Goal: Task Accomplishment & Management: Use online tool/utility

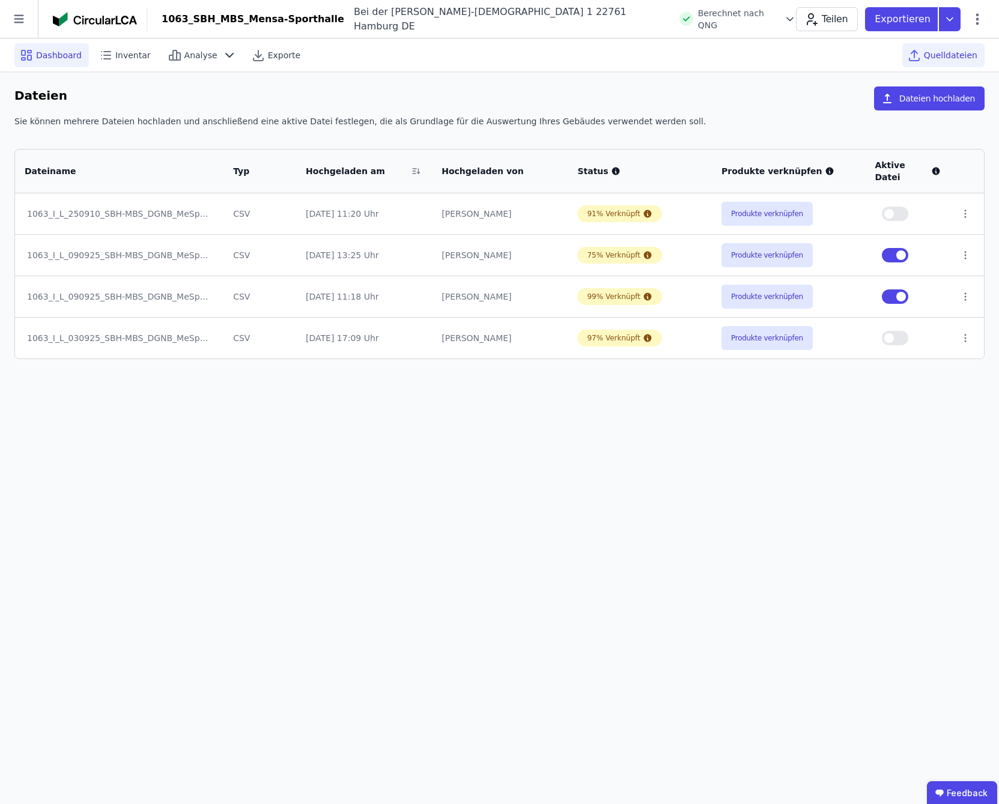
click at [37, 57] on span "Dashboard" at bounding box center [59, 55] width 46 height 12
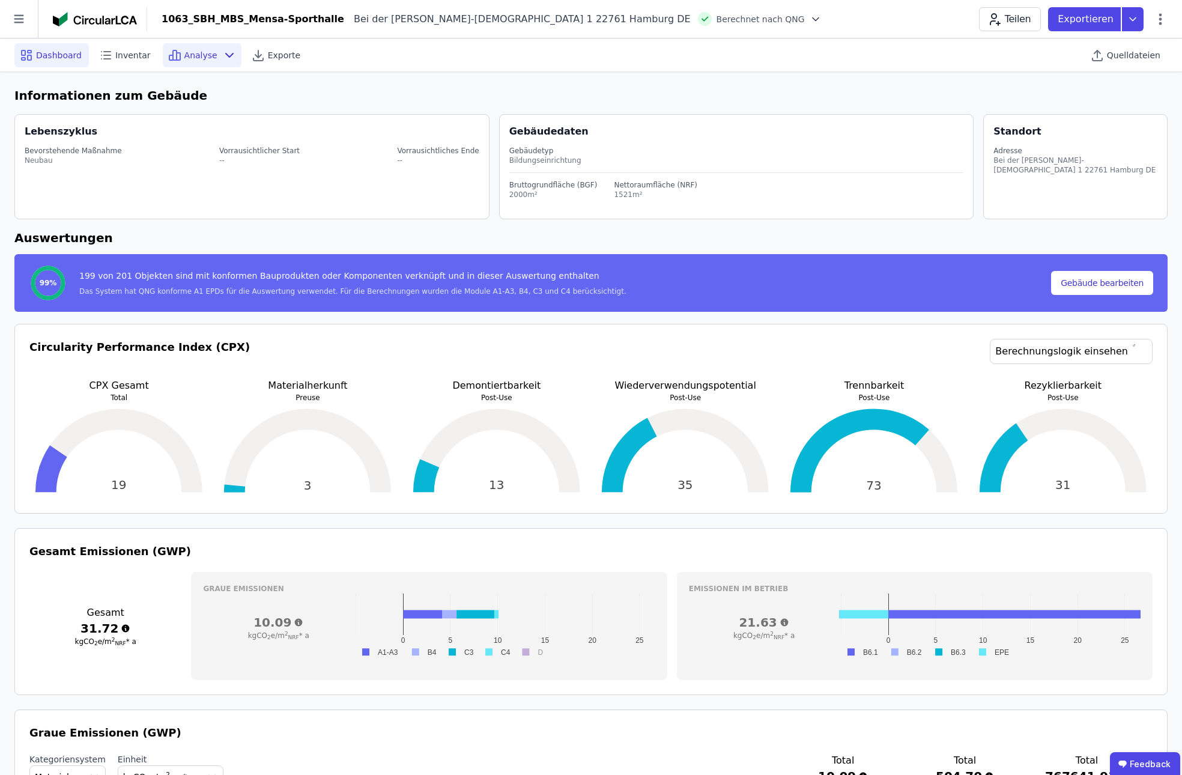
click at [190, 58] on span "Analyse" at bounding box center [200, 55] width 33 height 12
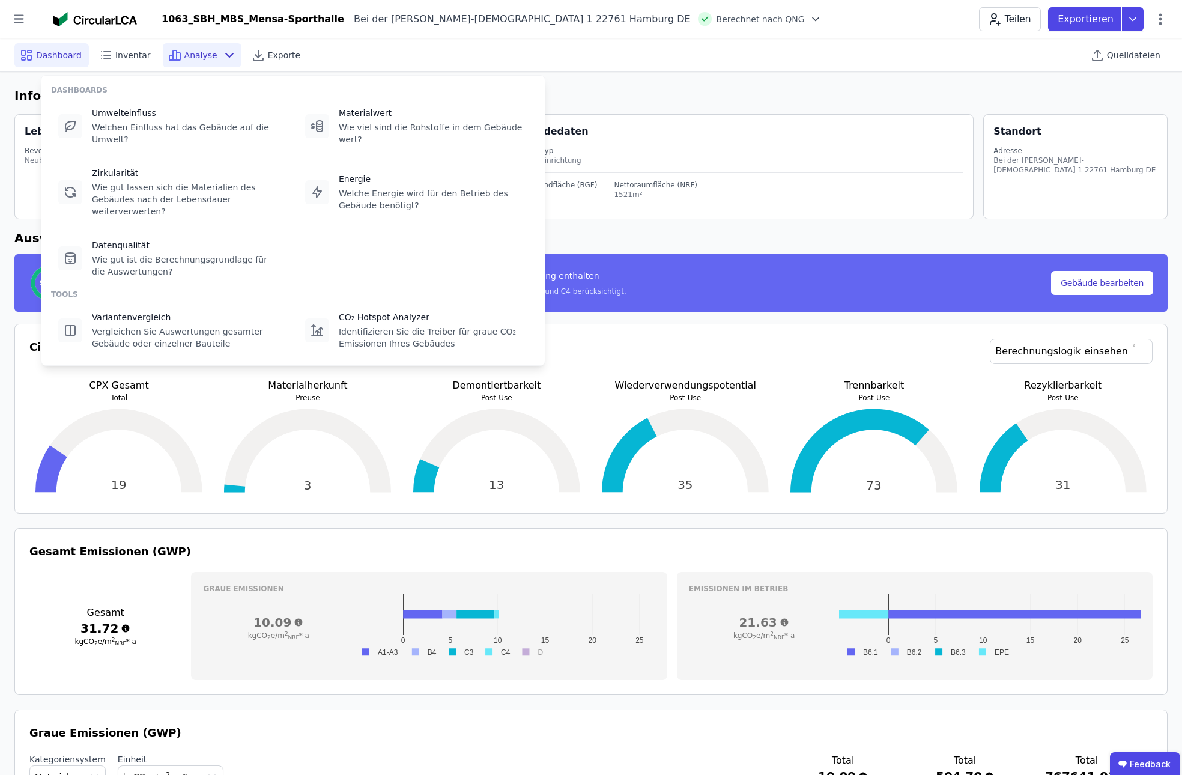
drag, startPoint x: 94, startPoint y: 119, endPoint x: 91, endPoint y: 142, distance: 23.0
click at [91, 142] on div "Umwelteinfluss Welchen Einfluss hat das Gebäude auf die Umwelt? Materialwert Wi…" at bounding box center [293, 192] width 484 height 183
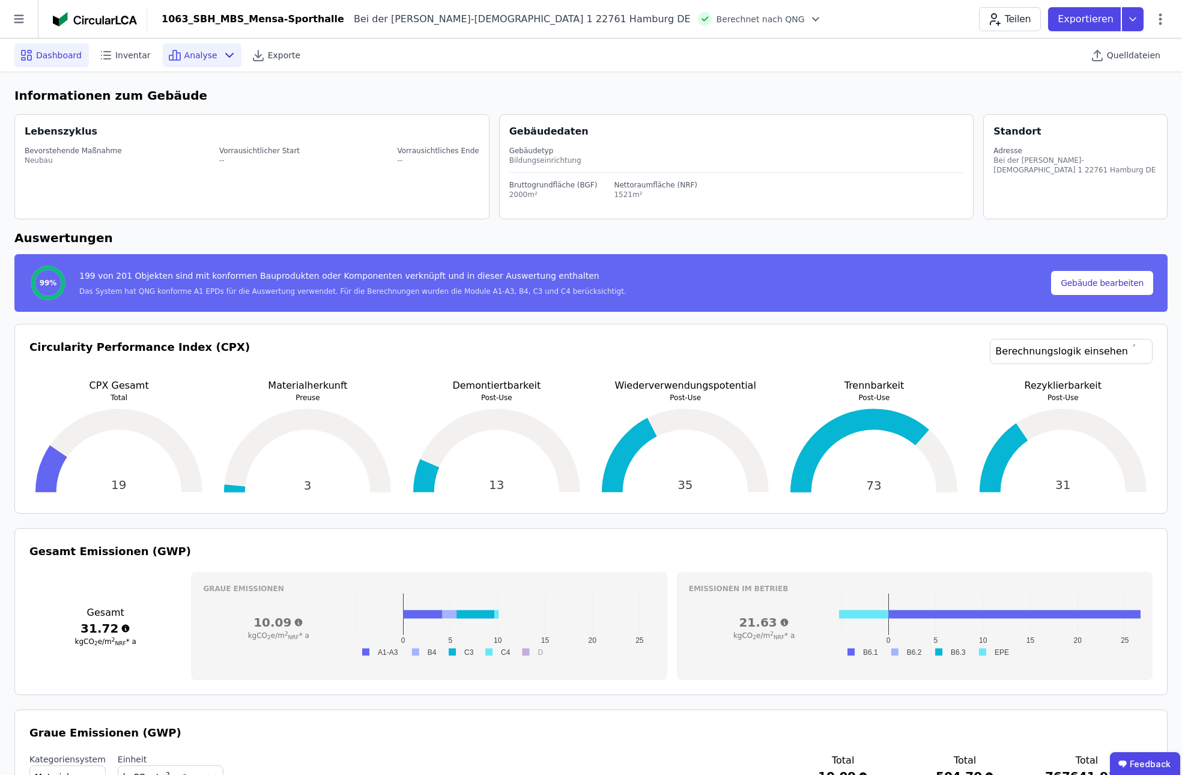
click at [186, 54] on span "Analyse" at bounding box center [200, 55] width 33 height 12
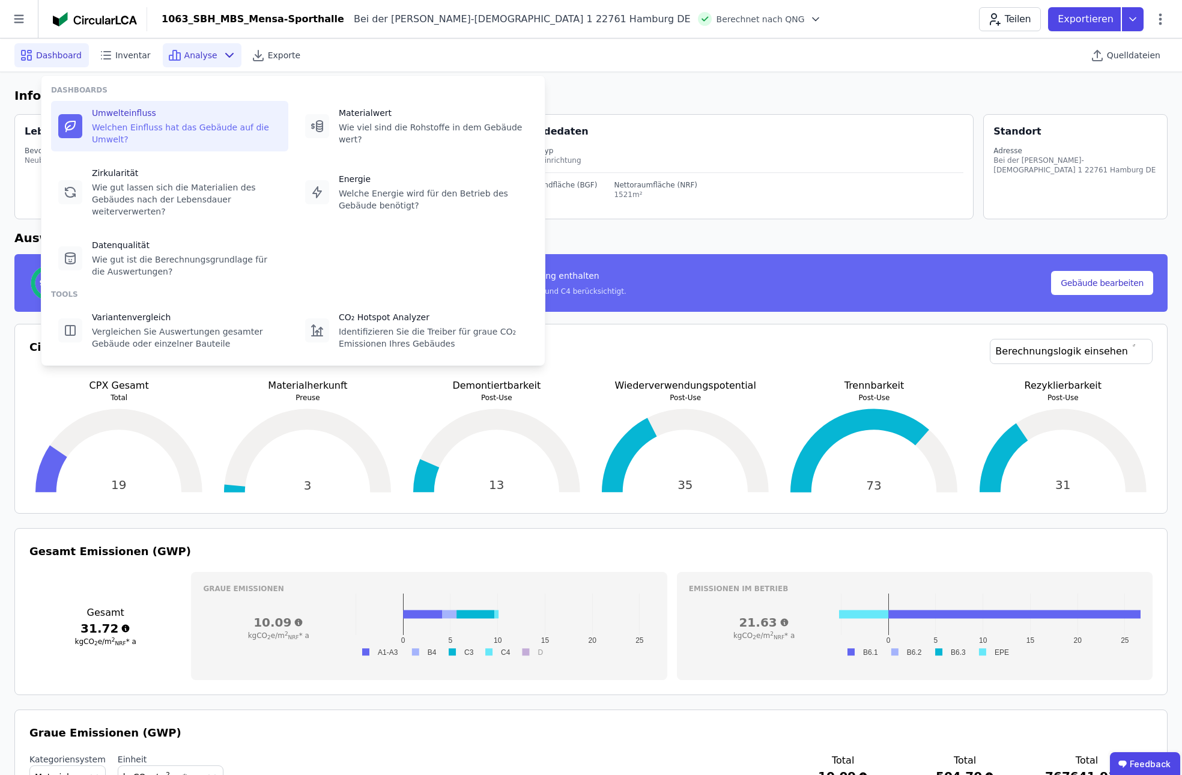
click at [153, 118] on div "Umwelteinfluss" at bounding box center [186, 113] width 189 height 12
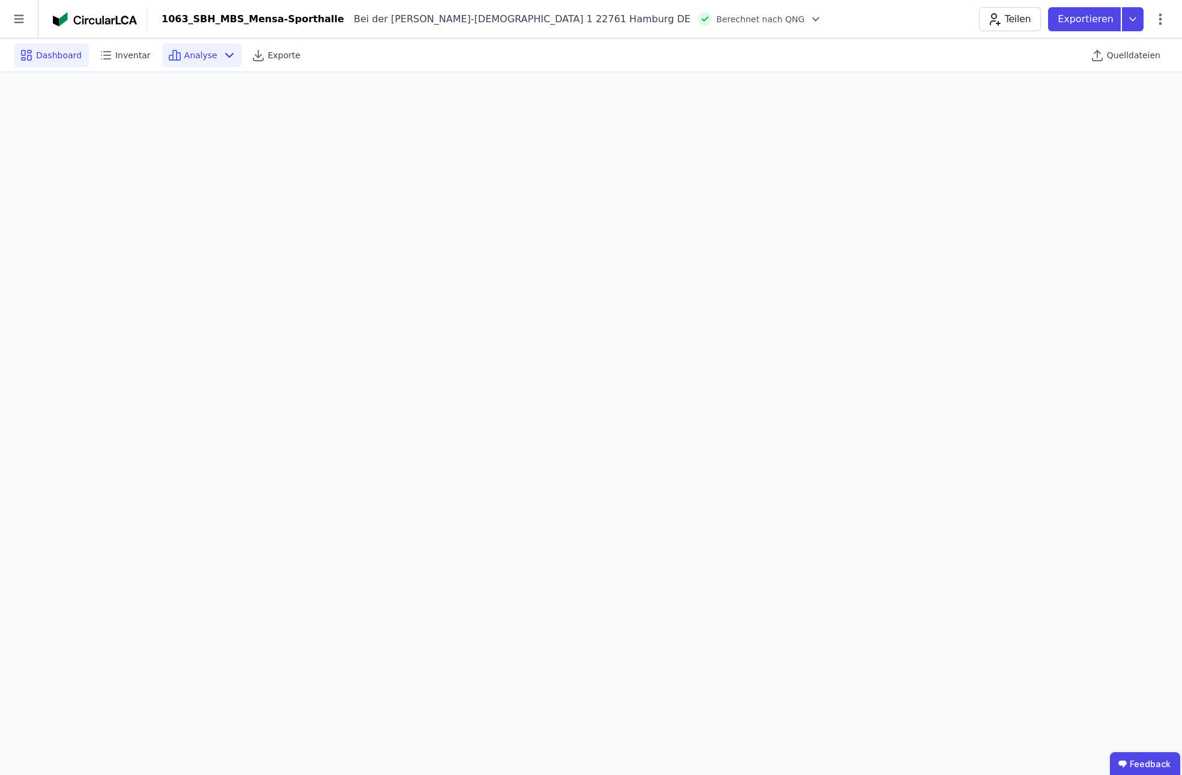
click at [48, 64] on div "Dashboard" at bounding box center [51, 55] width 74 height 24
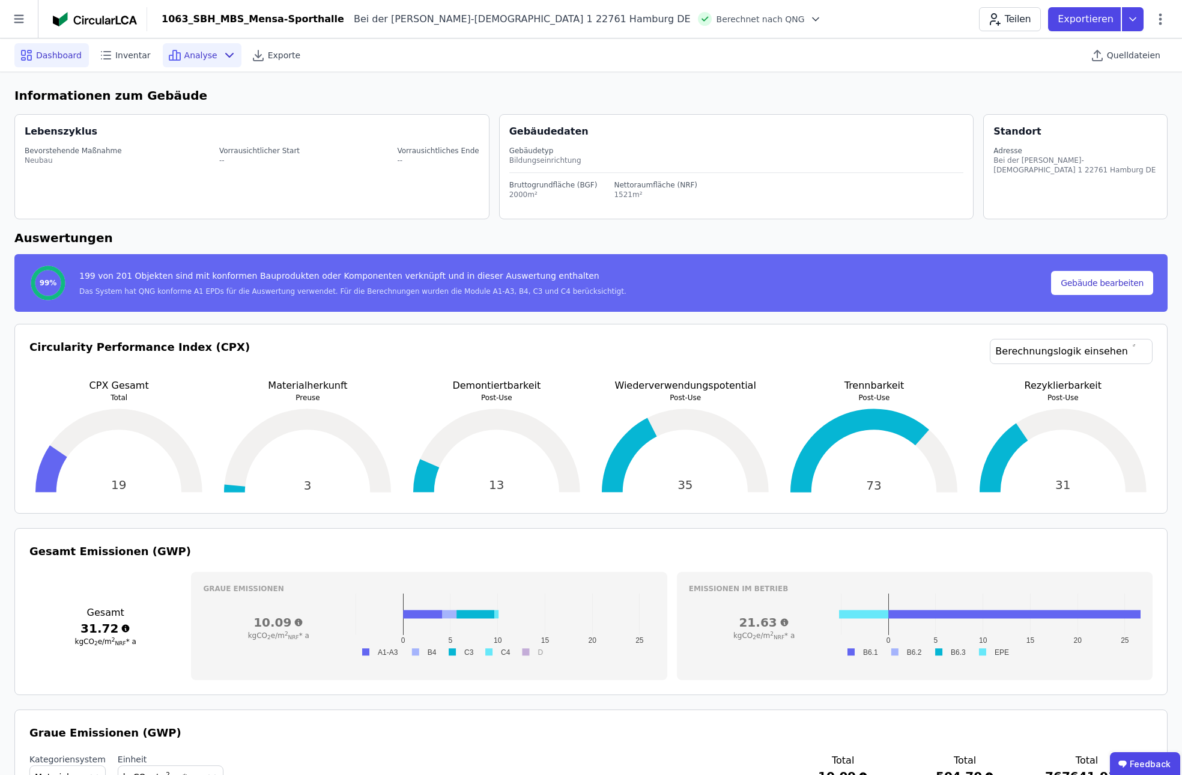
click at [208, 54] on div "Analyse" at bounding box center [202, 55] width 79 height 24
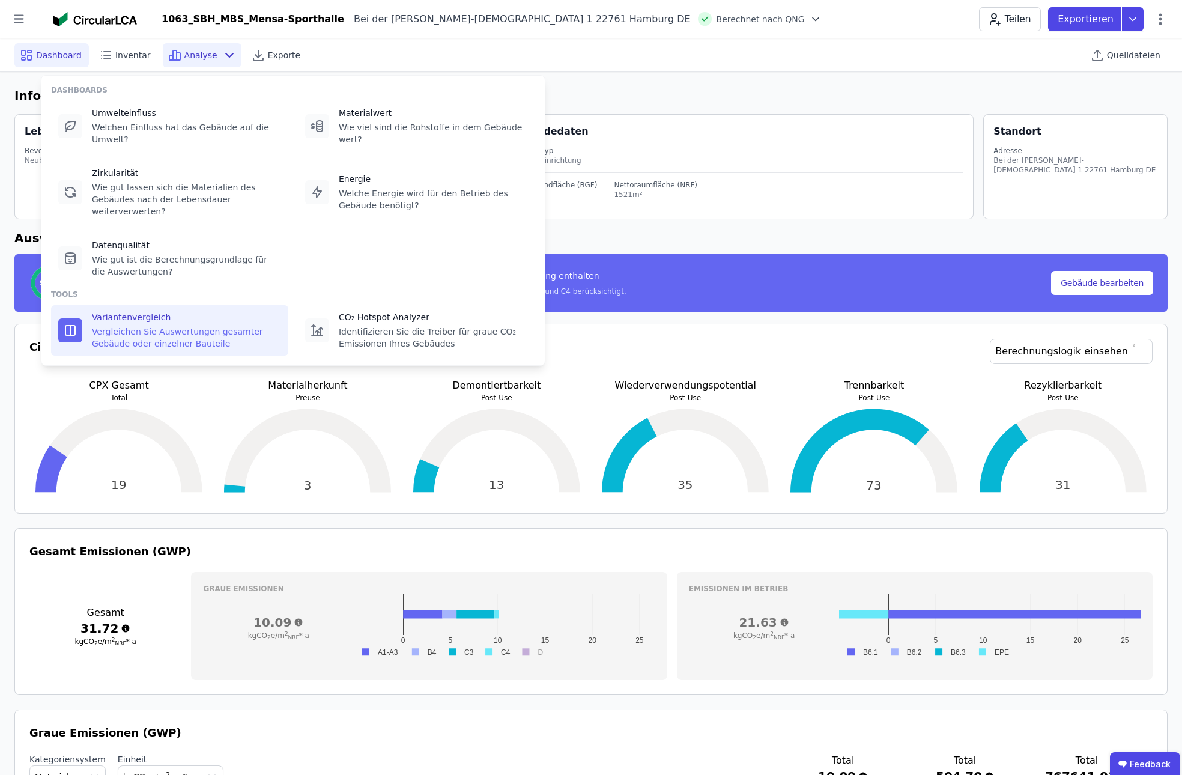
click at [130, 326] on div "Vergleichen Sie Auswertungen gesamter Gebäude oder einzelner Bauteile" at bounding box center [186, 338] width 189 height 24
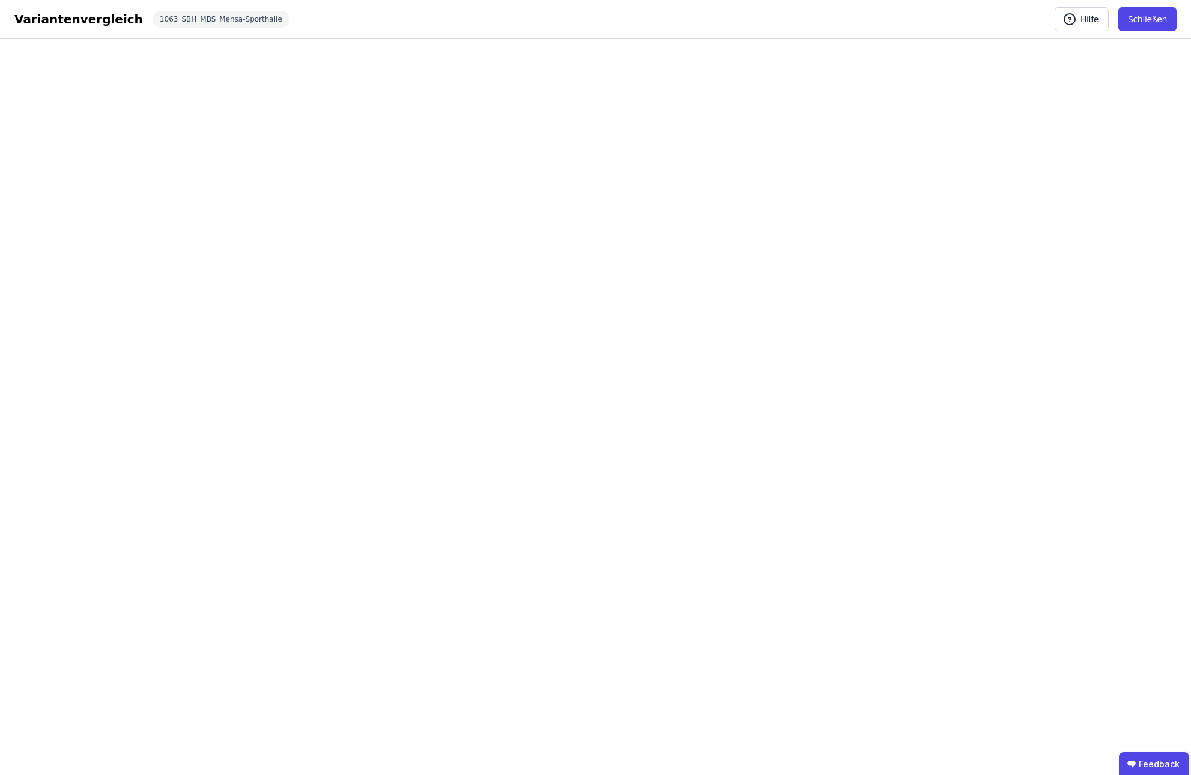
drag, startPoint x: 1141, startPoint y: 20, endPoint x: 267, endPoint y: 5, distance: 874.7
click at [654, 19] on button "Schließen" at bounding box center [1147, 19] width 58 height 24
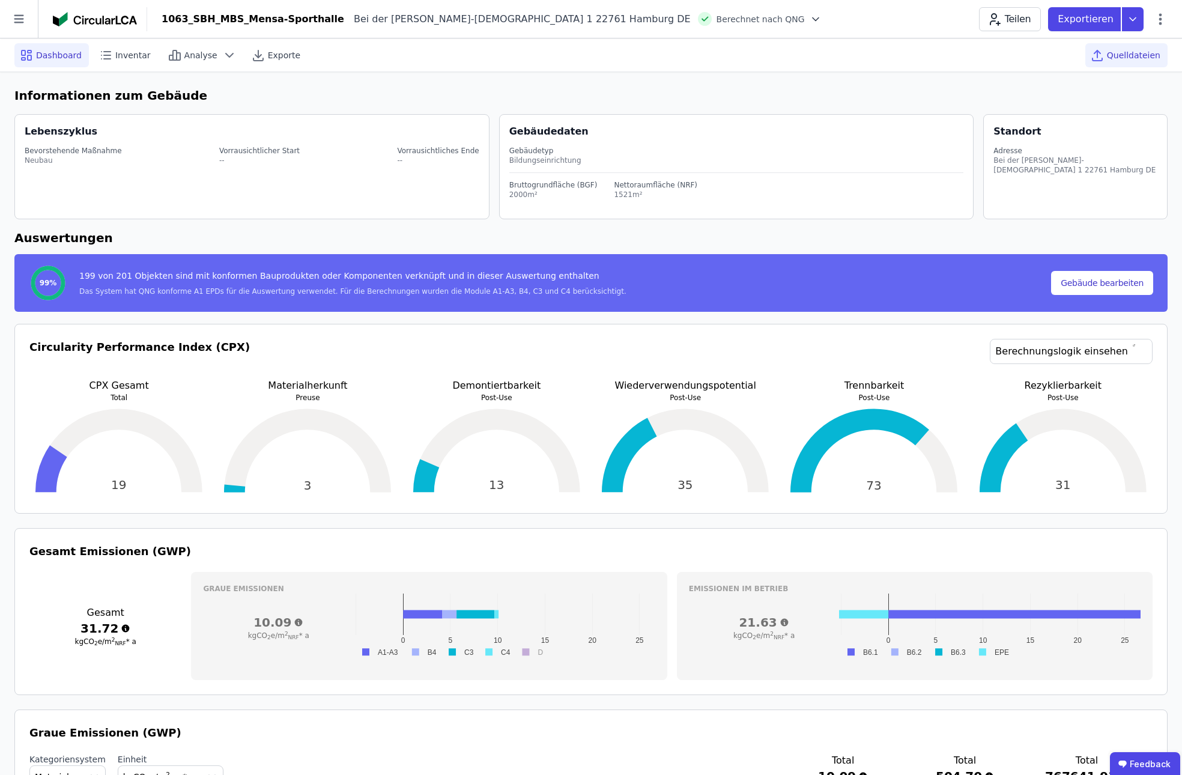
click at [654, 59] on span "Quelldateien" at bounding box center [1133, 55] width 53 height 12
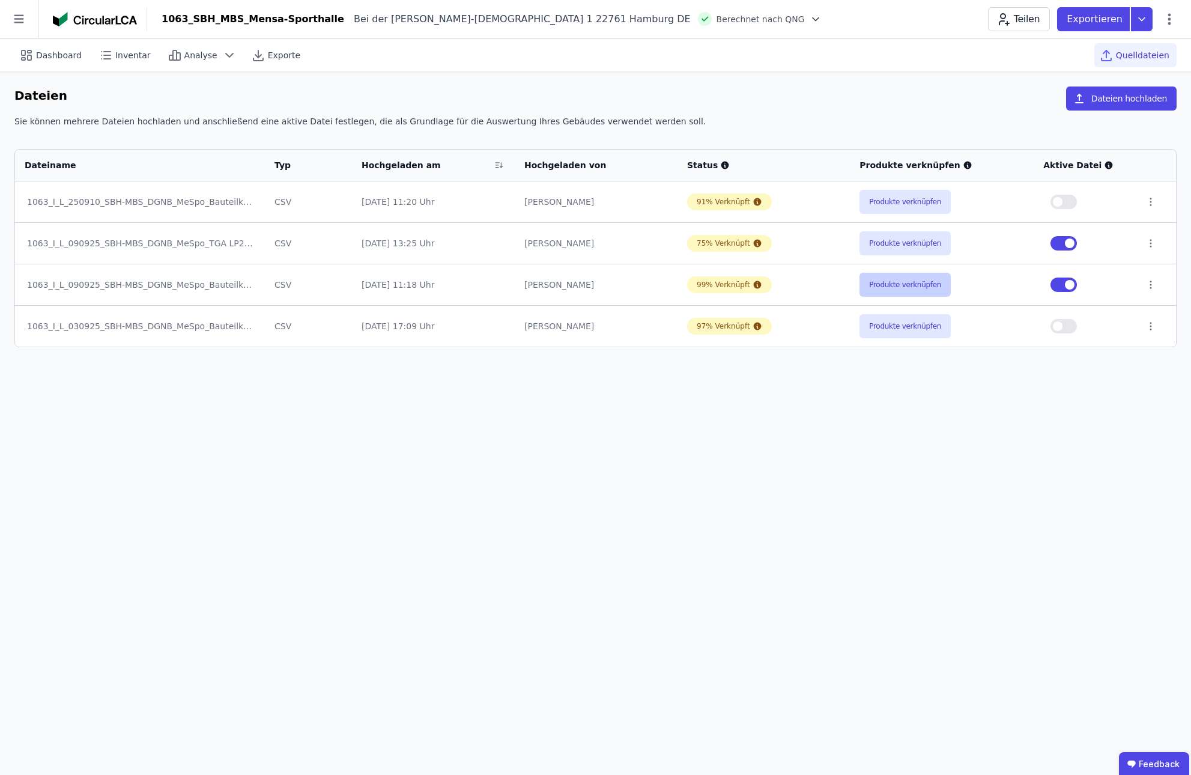
click at [654, 281] on button "Produkte verknüpfen" at bounding box center [905, 285] width 91 height 24
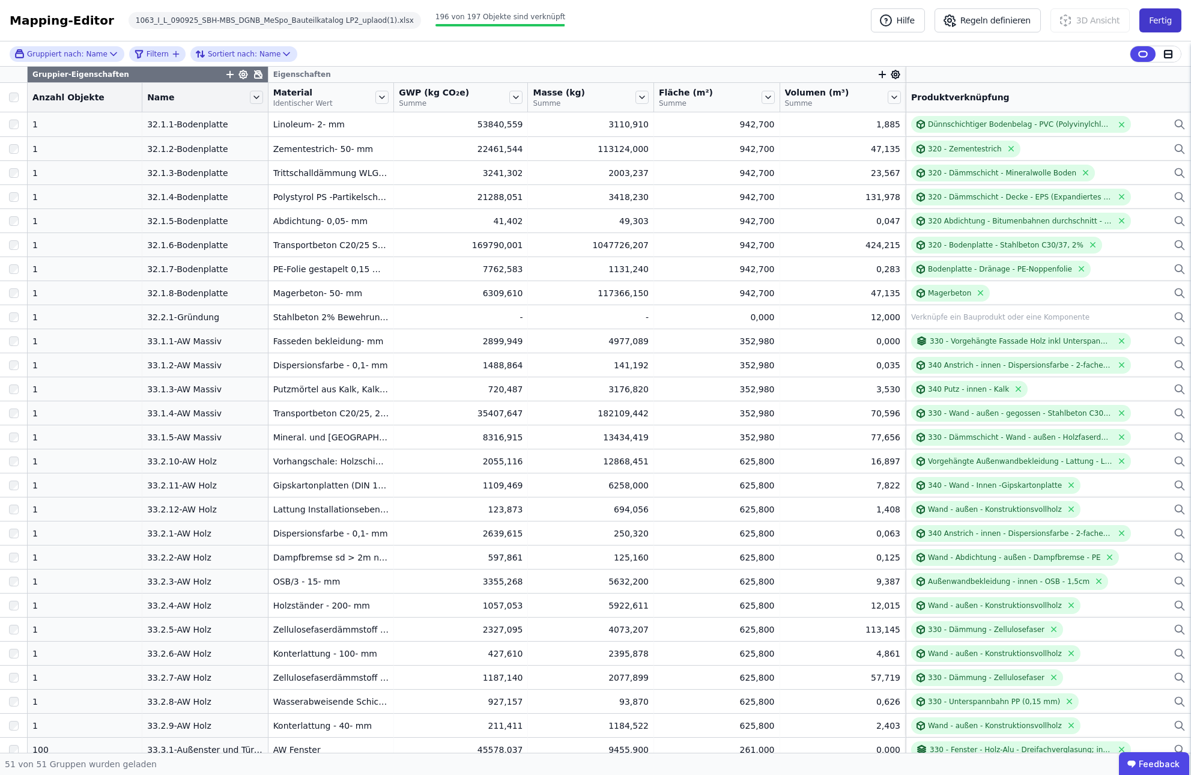
click at [654, 19] on button "Fertig" at bounding box center [1160, 20] width 42 height 24
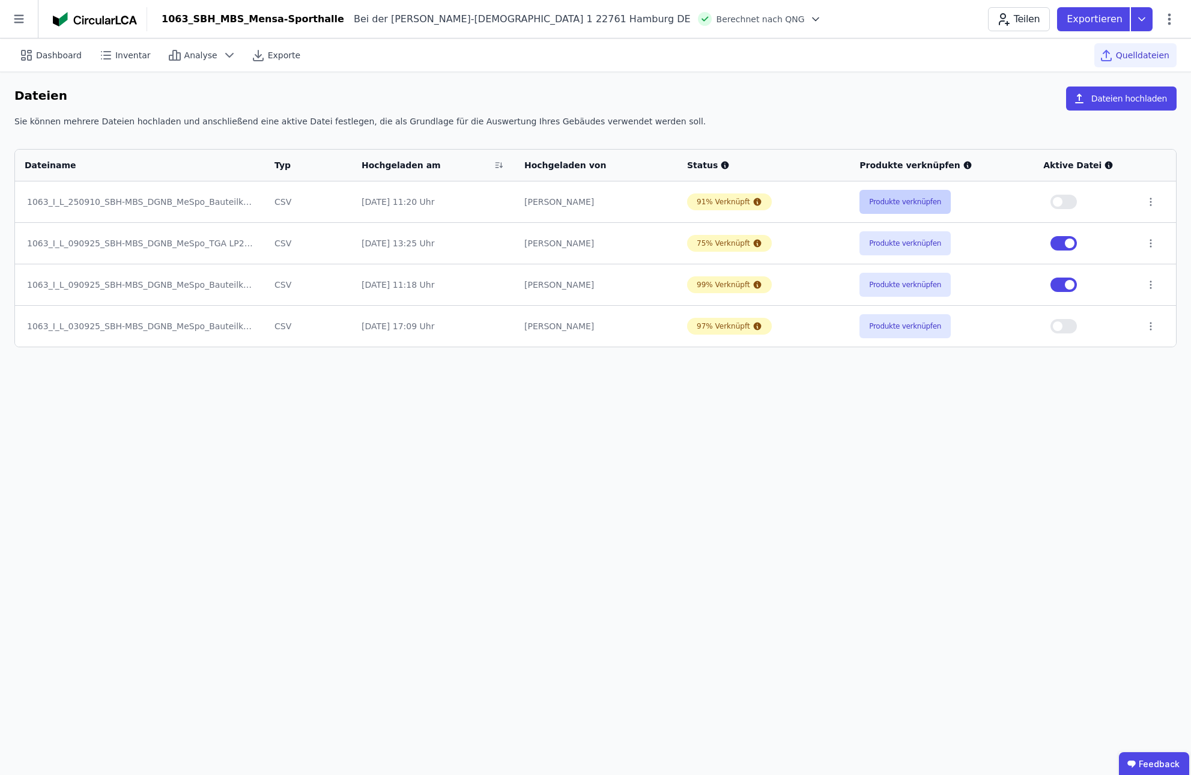
click at [654, 201] on button "Produkte verknüpfen" at bounding box center [905, 202] width 91 height 24
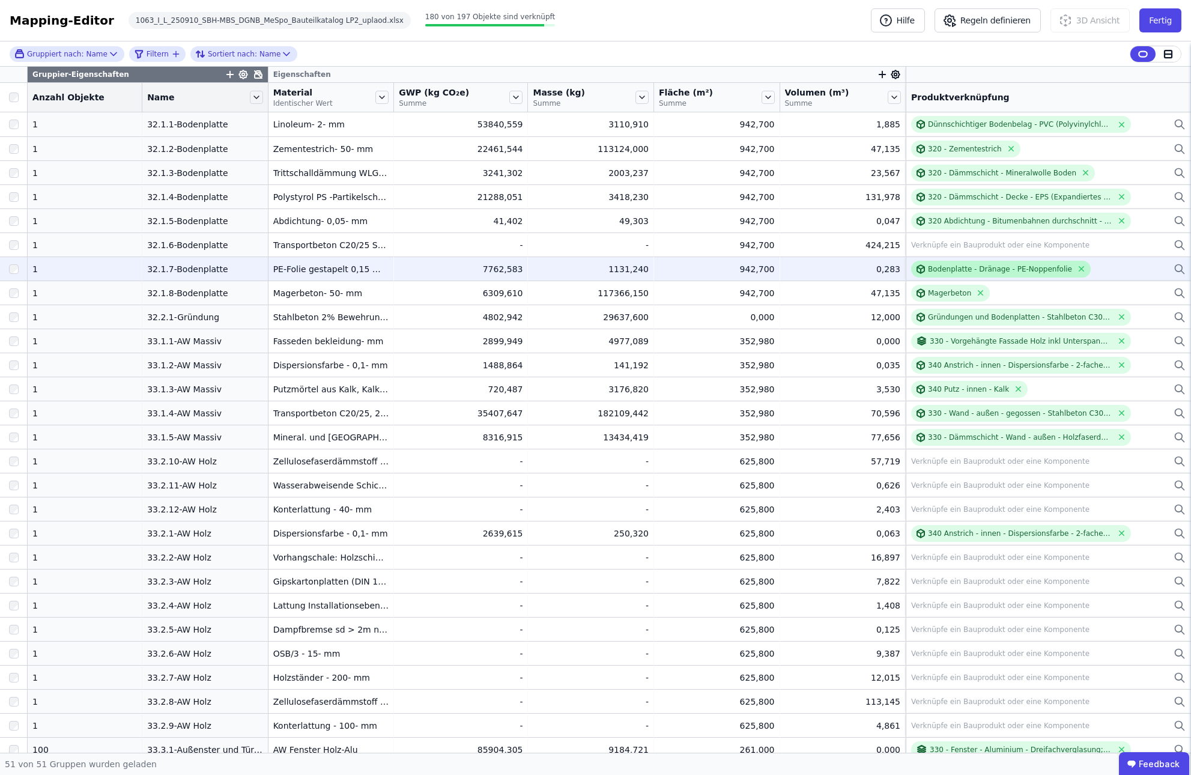
click at [654, 270] on div "Bodenplatte - Dränage - PE-Noppenfolie" at bounding box center [1000, 269] width 144 height 10
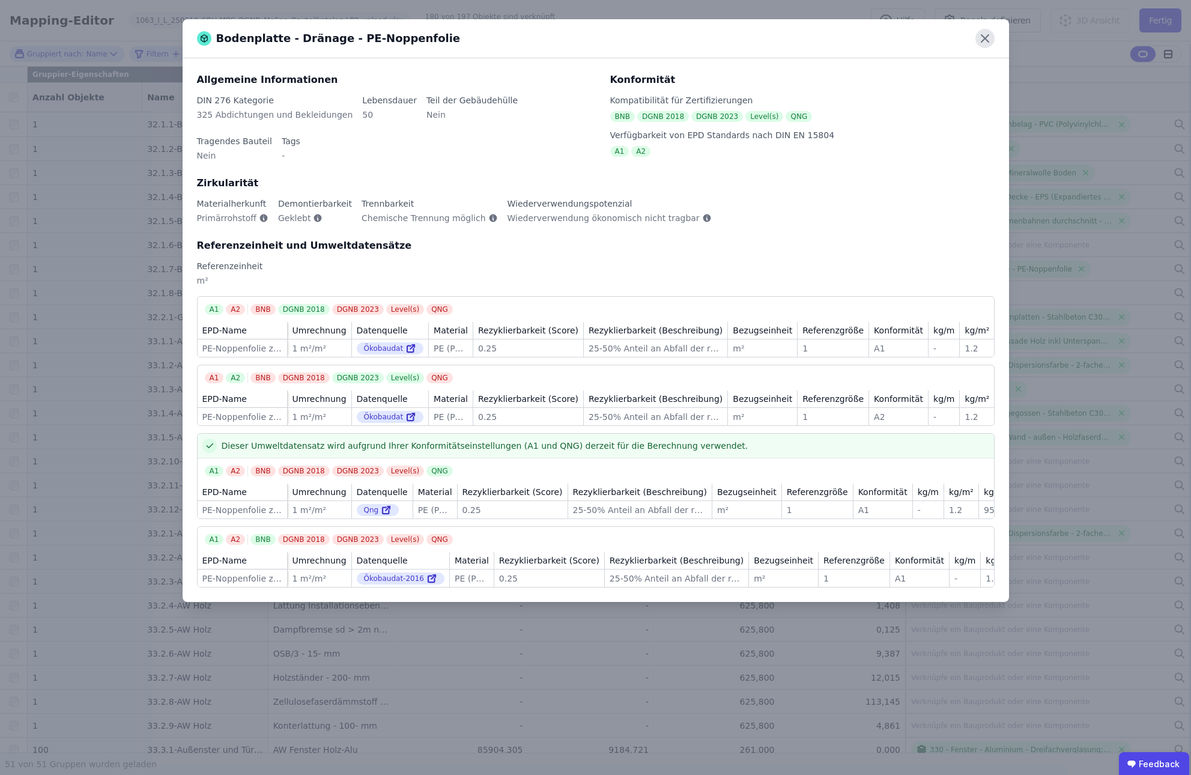
click at [654, 41] on icon at bounding box center [984, 38] width 19 height 19
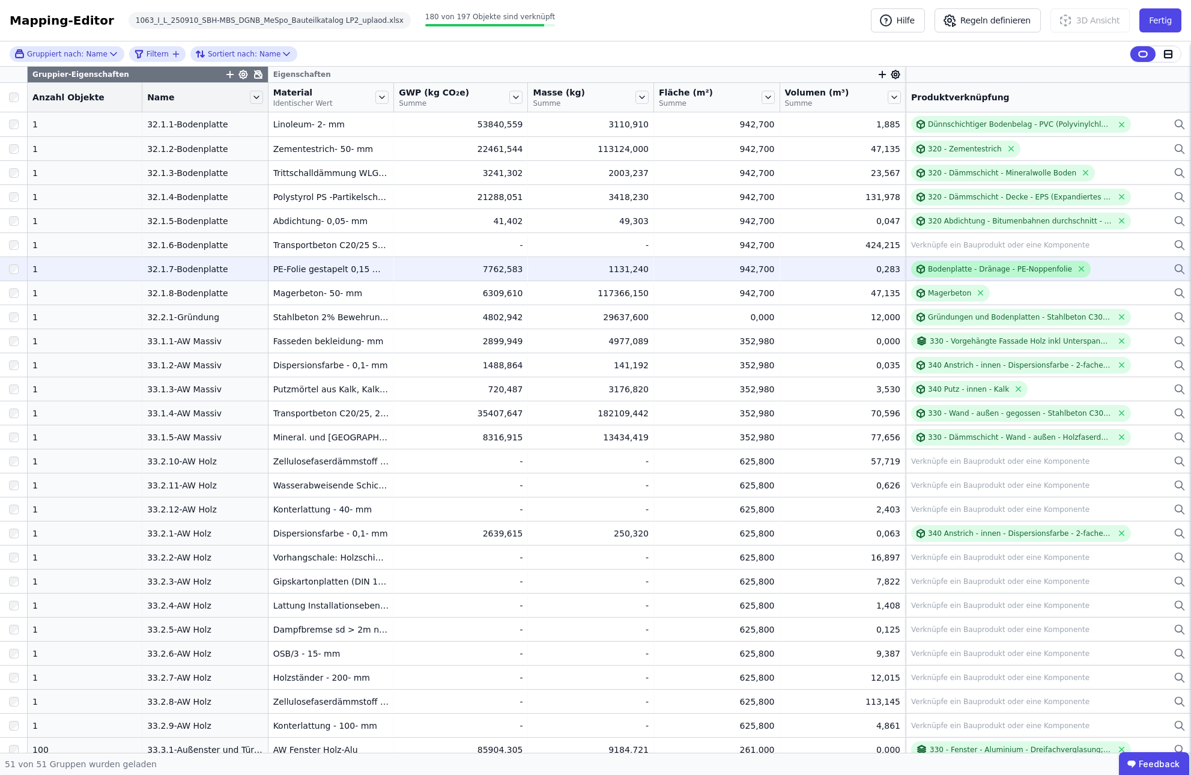
click at [654, 270] on div "Bodenplatte - Dränage - PE-Noppenfolie" at bounding box center [1000, 269] width 144 height 10
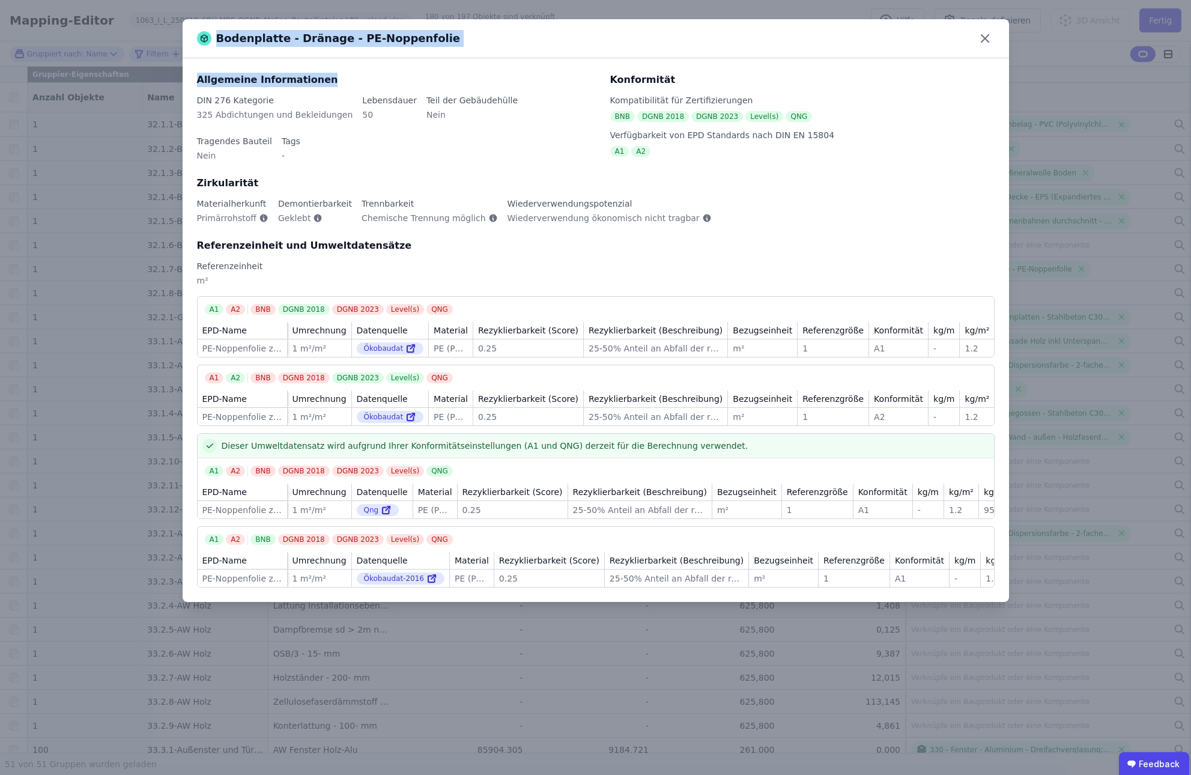
drag, startPoint x: 625, startPoint y: 31, endPoint x: 573, endPoint y: 79, distance: 70.6
click at [573, 79] on div "Bodenplatte - Dränage - PE-Noppenfolie Allgemeine Informationen DIN 276 Kategor…" at bounding box center [596, 310] width 826 height 583
click at [654, 47] on div "Bodenplatte - Dränage - PE-Noppenfolie" at bounding box center [596, 38] width 826 height 39
click at [654, 41] on icon at bounding box center [984, 38] width 19 height 19
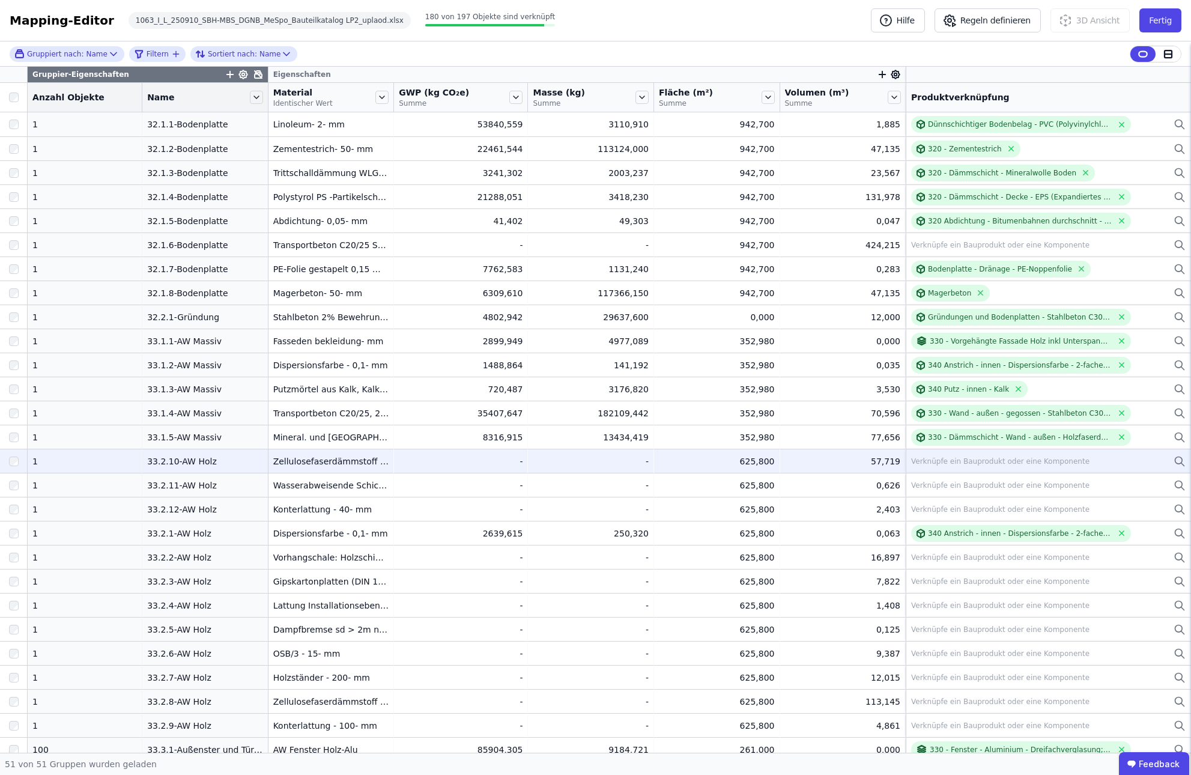
click at [654, 462] on div "Verknüpfe ein Bauprodukt oder eine Komponente" at bounding box center [1000, 461] width 178 height 10
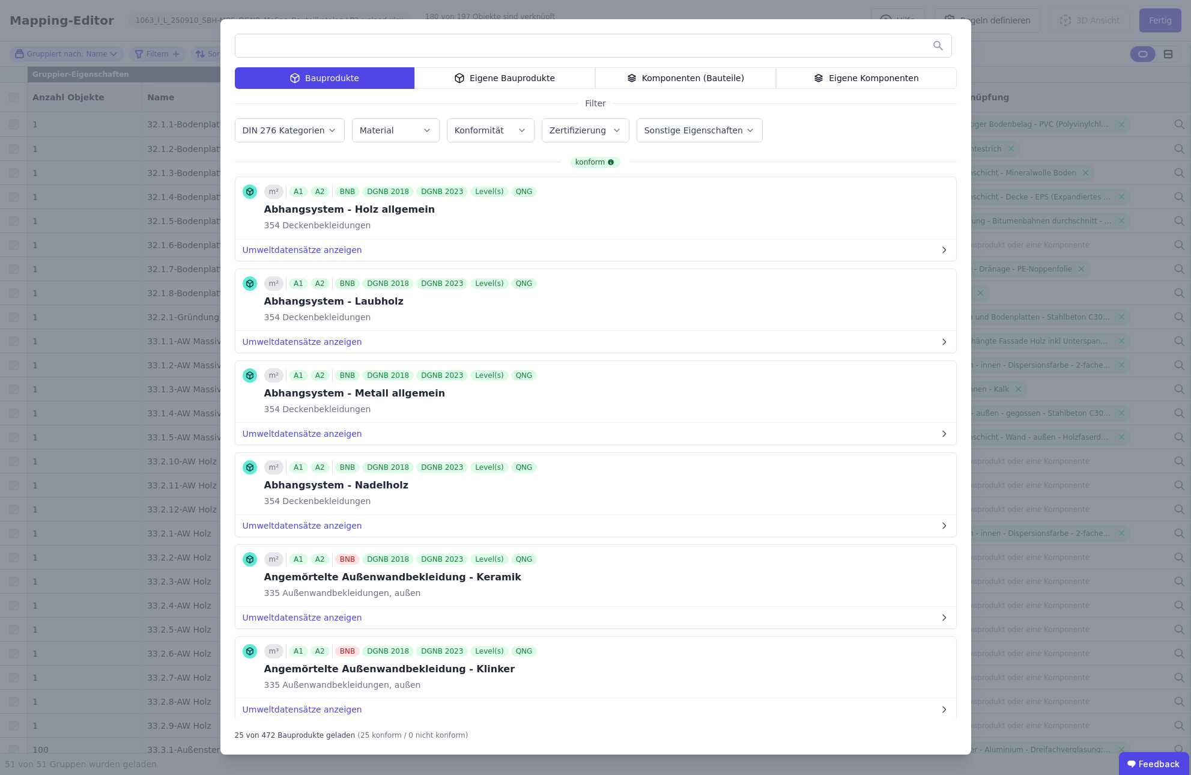
click at [538, 72] on div "Eigene Bauprodukte" at bounding box center [504, 78] width 181 height 22
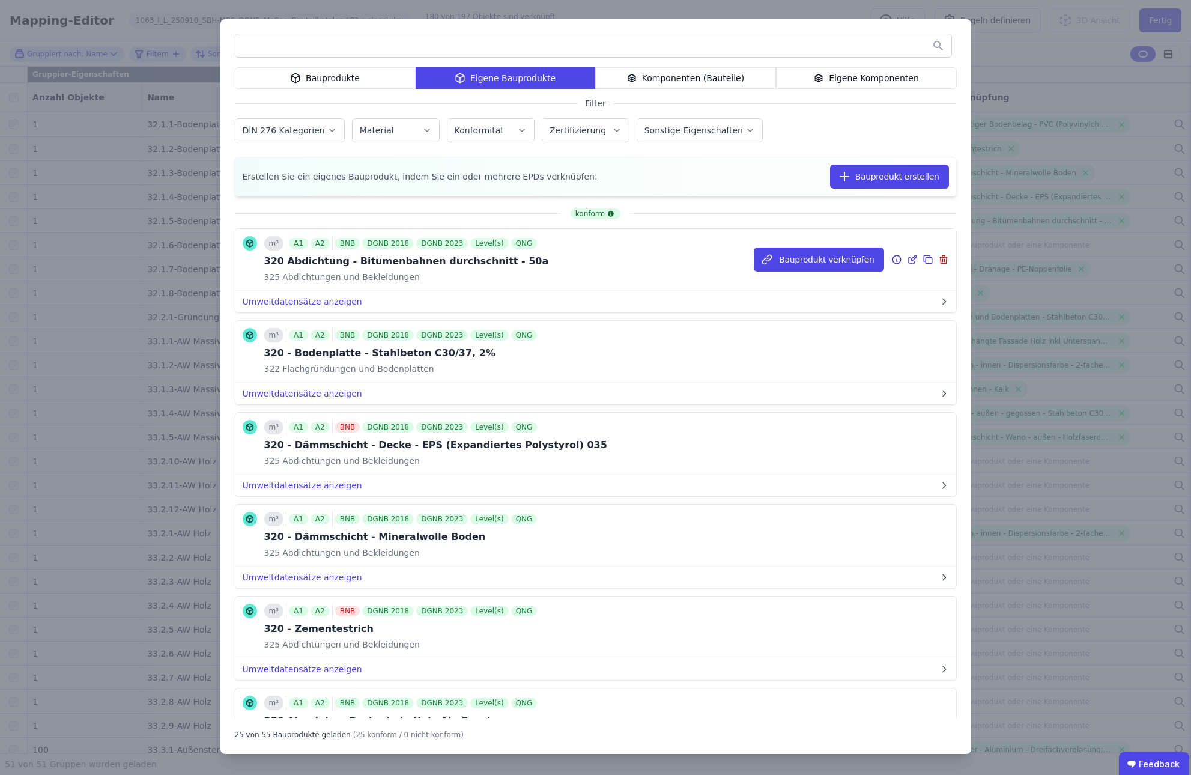
click at [382, 259] on div "320 Abdichtung - Bitumenbahnen durchschnitt - 50a" at bounding box center [406, 261] width 285 height 14
drag, startPoint x: 287, startPoint y: 264, endPoint x: 519, endPoint y: 259, distance: 232.5
click at [519, 259] on div "320 Abdichtung - Bitumenbahnen durchschnitt - 50a" at bounding box center [406, 261] width 285 height 14
click at [635, 265] on div "m³ A1 A2 BNB DGNB 2018 DGNB 2023 Level(s) QNG 320 Abdichtung - Bitumenbahnen du…" at bounding box center [595, 260] width 721 height 62
click at [654, 258] on icon at bounding box center [896, 259] width 11 height 14
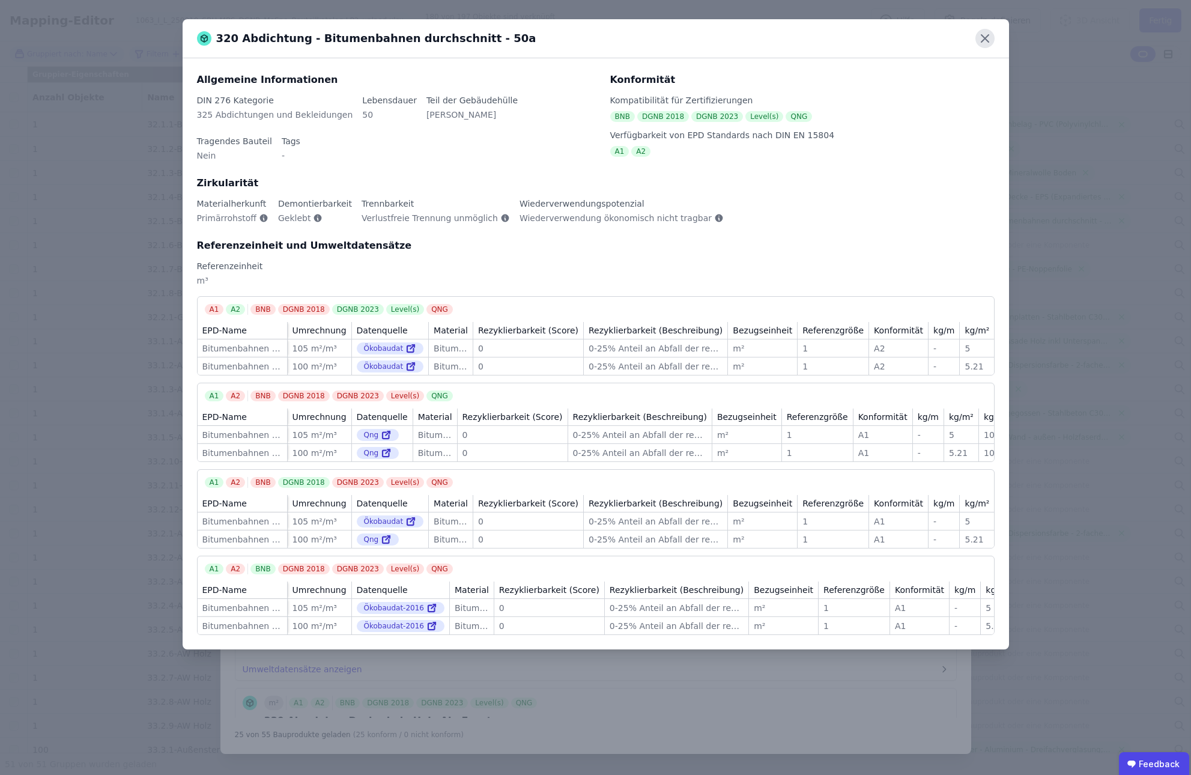
click at [654, 38] on icon at bounding box center [984, 38] width 19 height 19
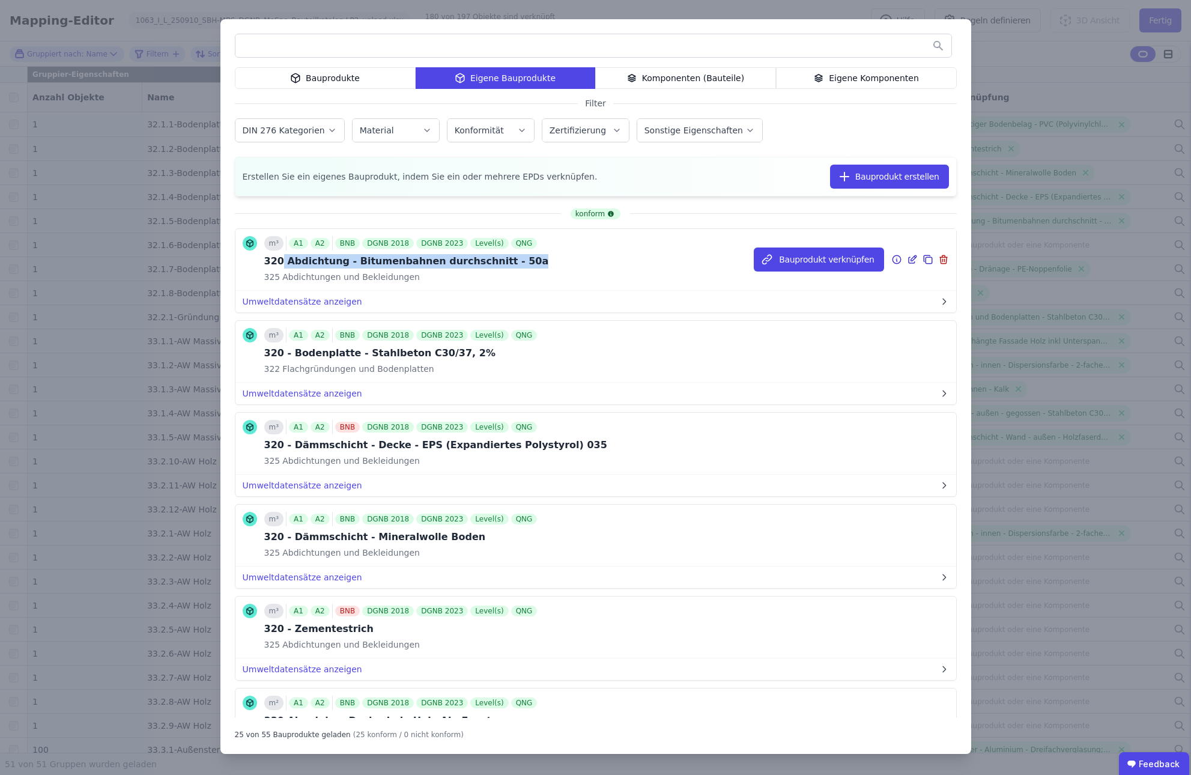
drag, startPoint x: 280, startPoint y: 256, endPoint x: 519, endPoint y: 264, distance: 239.2
click at [521, 263] on div "m³ A1 A2 BNB DGNB 2018 DGNB 2023 Level(s) QNG 320 Abdichtung - Bitumenbahnen du…" at bounding box center [595, 260] width 721 height 62
click at [480, 263] on div "320 Abdichtung - Bitumenbahnen durchschnitt - 50a" at bounding box center [406, 261] width 285 height 14
drag, startPoint x: 498, startPoint y: 262, endPoint x: 258, endPoint y: 264, distance: 240.3
click at [258, 264] on div "m³ A1 A2 BNB DGNB 2018 DGNB 2023 Level(s) QNG 320 Abdichtung - Bitumenbahnen du…" at bounding box center [396, 259] width 306 height 47
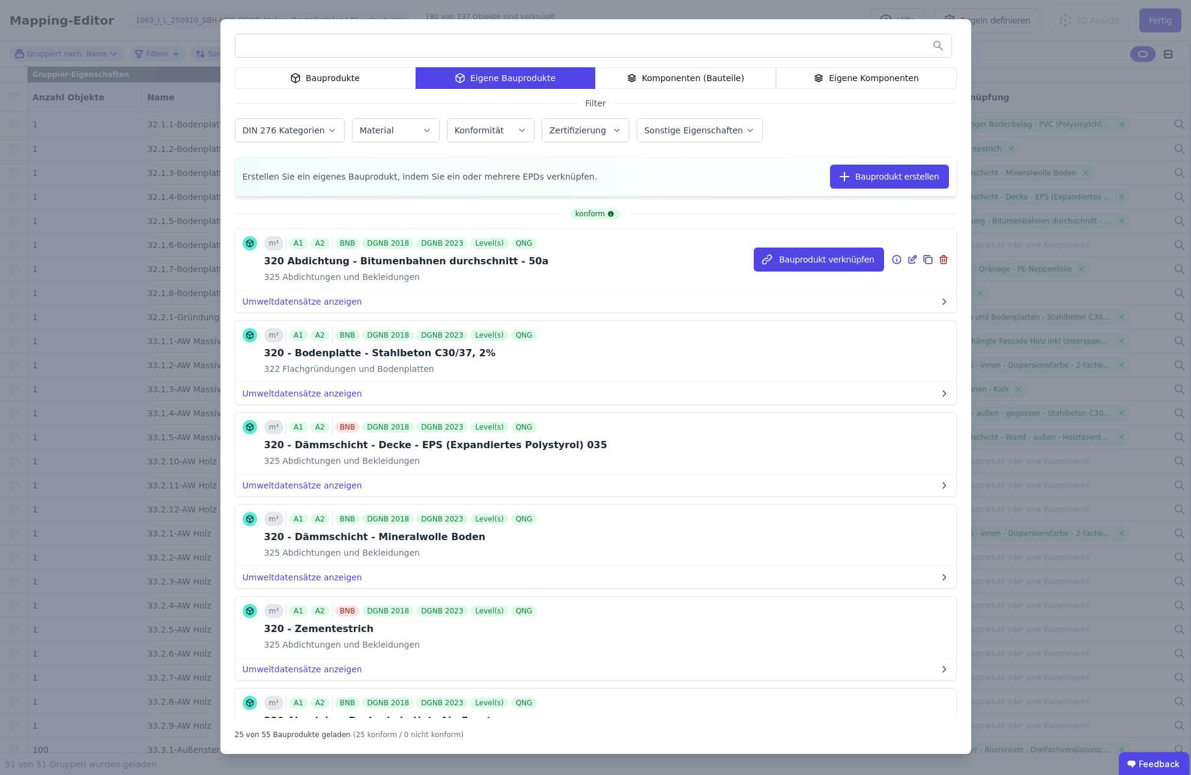
click at [508, 272] on div "325 Abdichtungen und Bekleidungen" at bounding box center [406, 277] width 285 height 12
drag, startPoint x: 288, startPoint y: 260, endPoint x: 540, endPoint y: 261, distance: 251.7
click at [540, 259] on div "m³ A1 A2 BNB DGNB 2018 DGNB 2023 Level(s) QNG 320 Abdichtung - Bitumenbahnen du…" at bounding box center [595, 260] width 721 height 62
drag, startPoint x: 264, startPoint y: 261, endPoint x: 496, endPoint y: 268, distance: 231.4
click at [496, 268] on div "320 Abdichtung - Bitumenbahnen durchschnitt - 50a" at bounding box center [406, 261] width 285 height 14
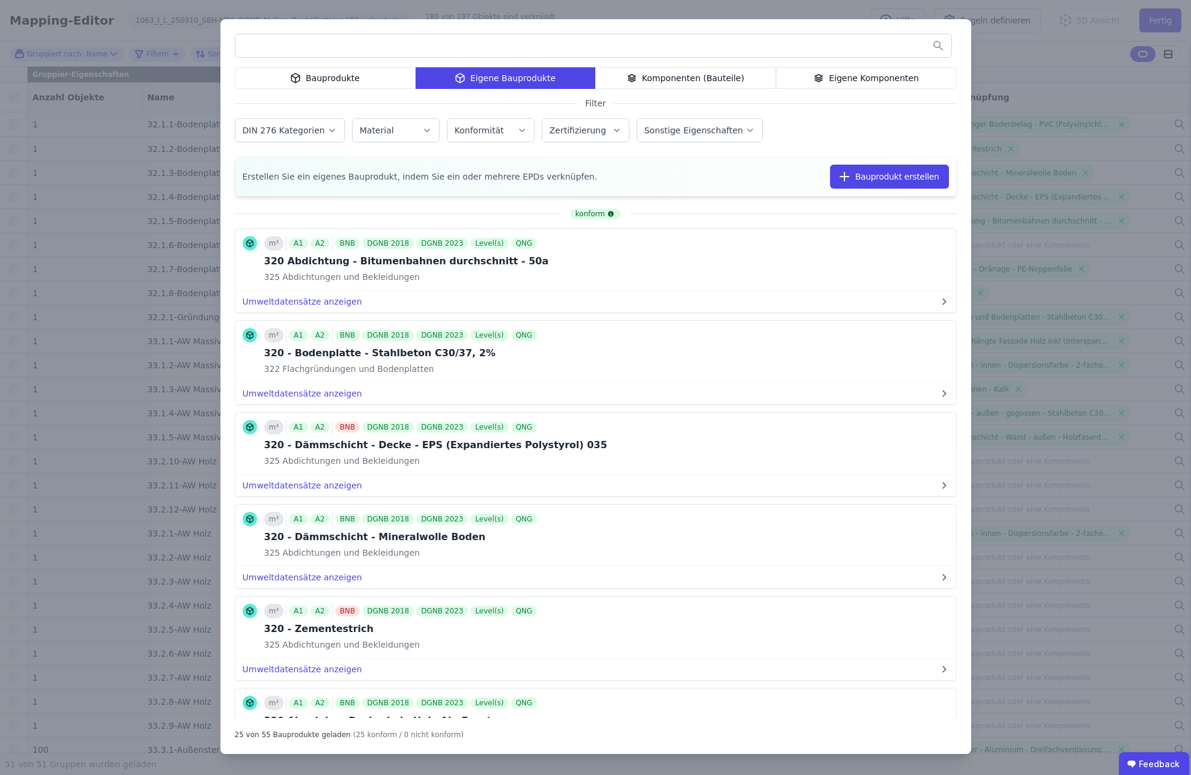
click at [654, 78] on div "Eigene Komponenten" at bounding box center [866, 78] width 181 height 22
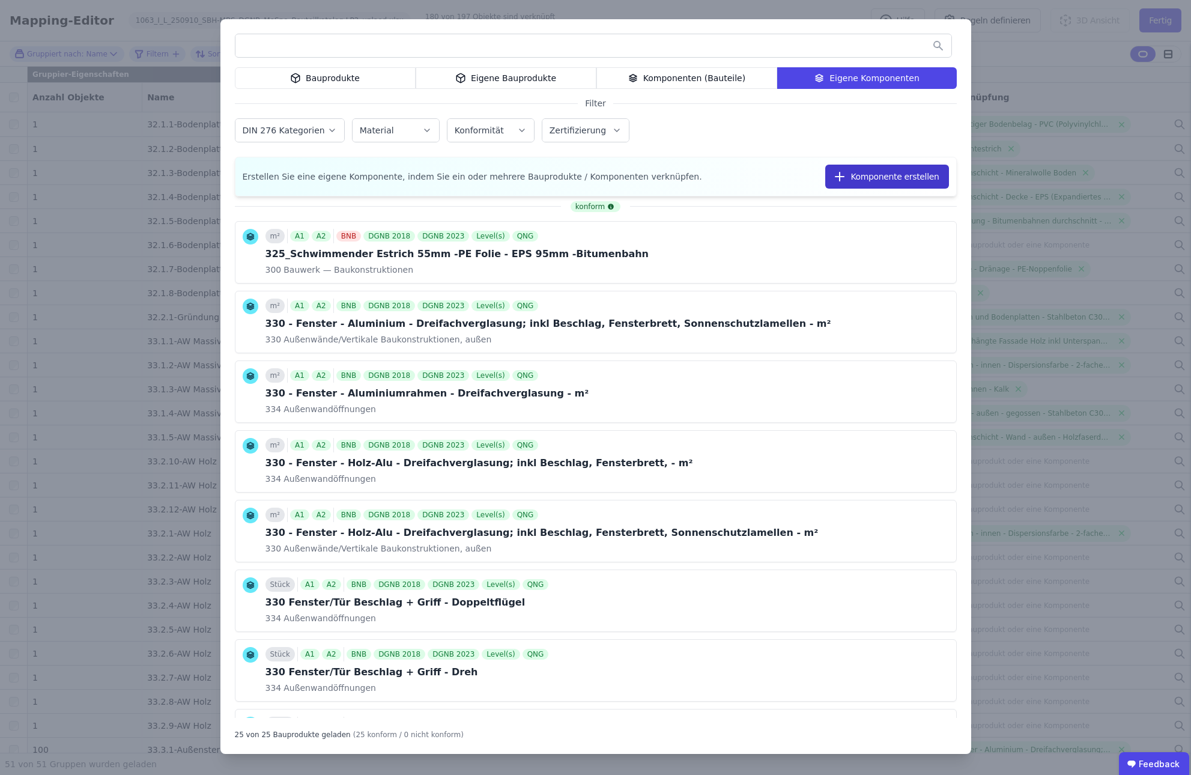
drag, startPoint x: 917, startPoint y: 180, endPoint x: 912, endPoint y: 186, distance: 7.3
click at [654, 186] on button "Komponente erstellen" at bounding box center [886, 177] width 123 height 24
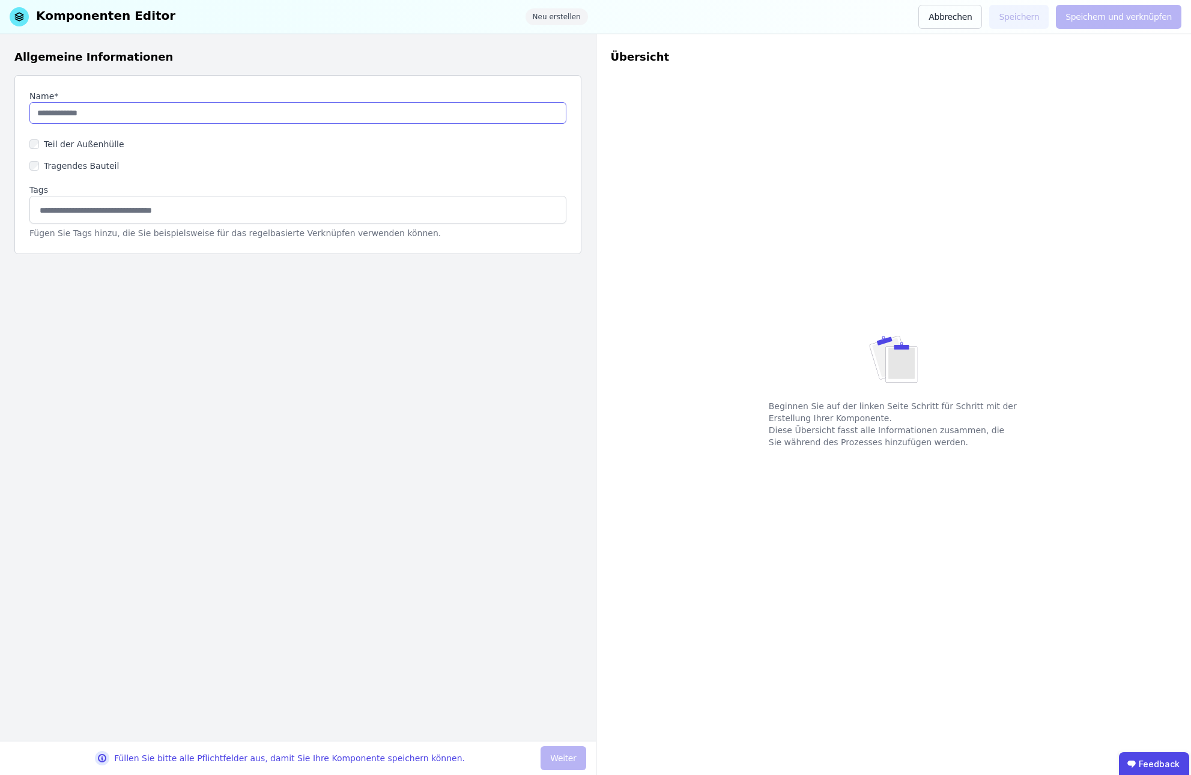
click at [88, 117] on input "string" at bounding box center [297, 113] width 537 height 22
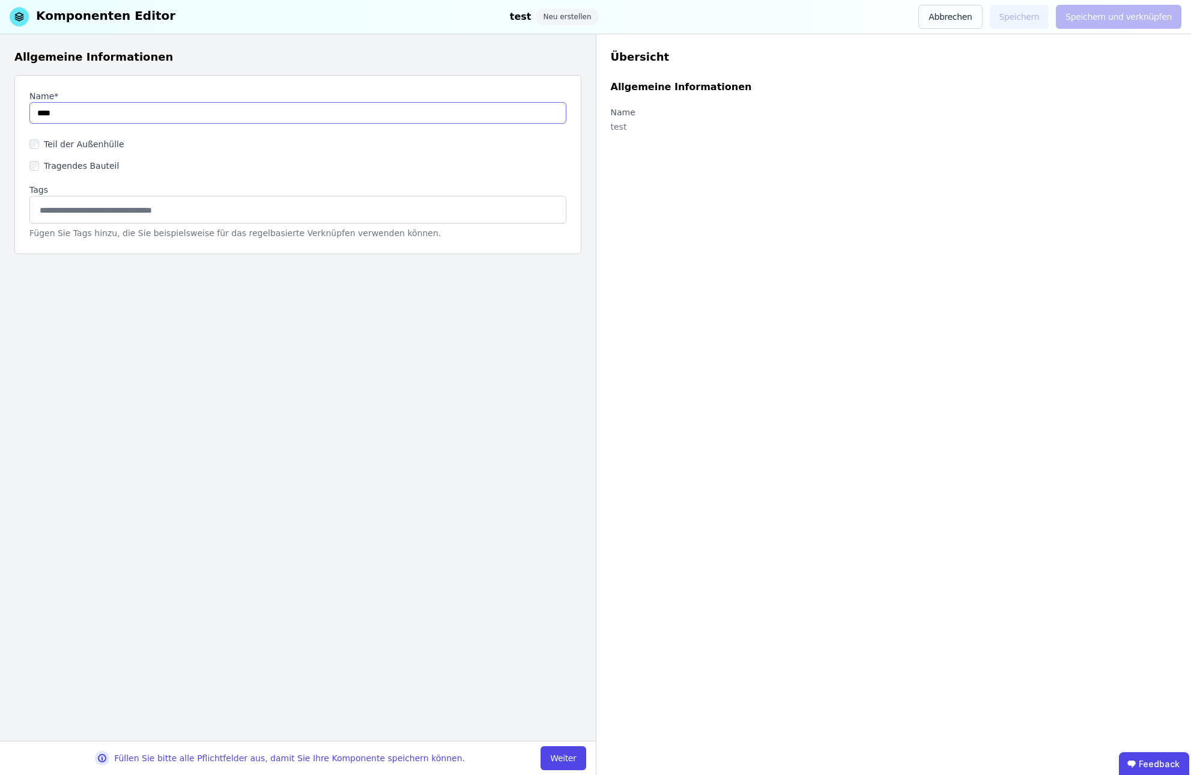
type input "****"
drag, startPoint x: 294, startPoint y: 326, endPoint x: 320, endPoint y: 321, distance: 25.6
click at [320, 321] on div "Allgemeine Informationen Name* Teil der Außenhülle Tragendes Bauteil Tags Fügen…" at bounding box center [298, 387] width 596 height 706
click at [572, 760] on button "Weiter" at bounding box center [563, 758] width 45 height 24
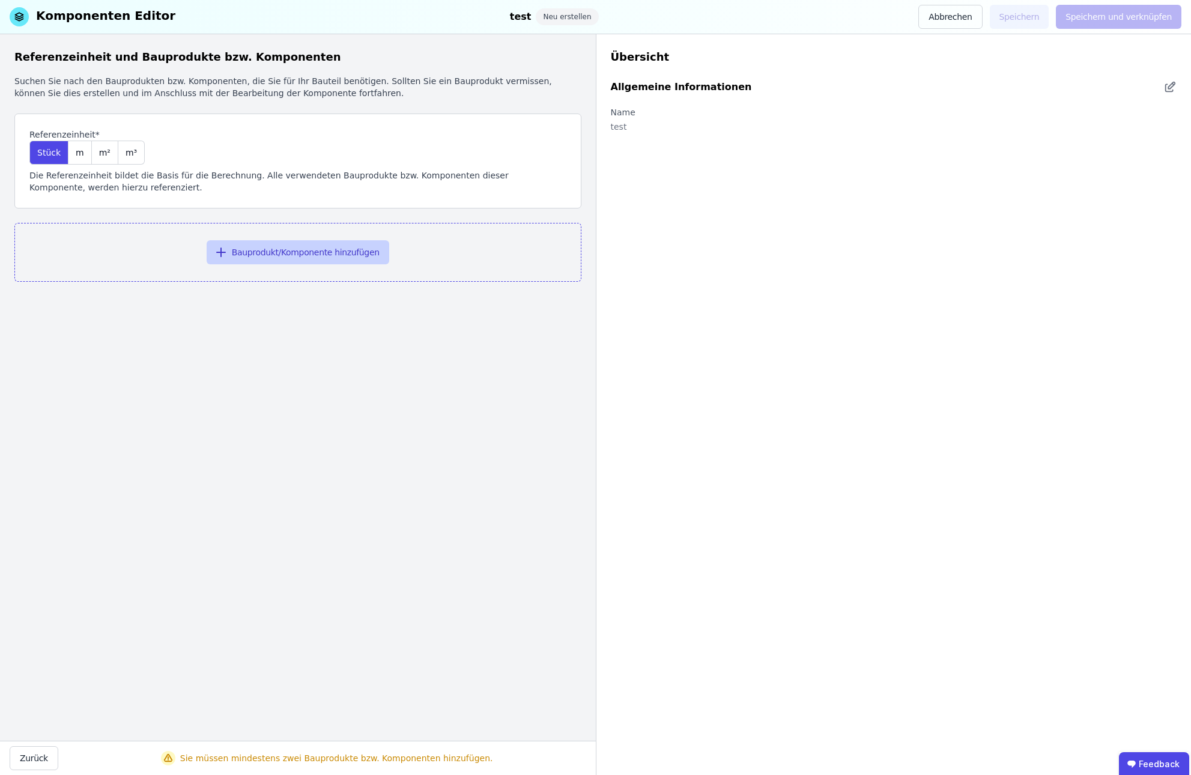
click at [271, 253] on button "Bauprodukt/Komponente hinzufügen" at bounding box center [298, 252] width 183 height 24
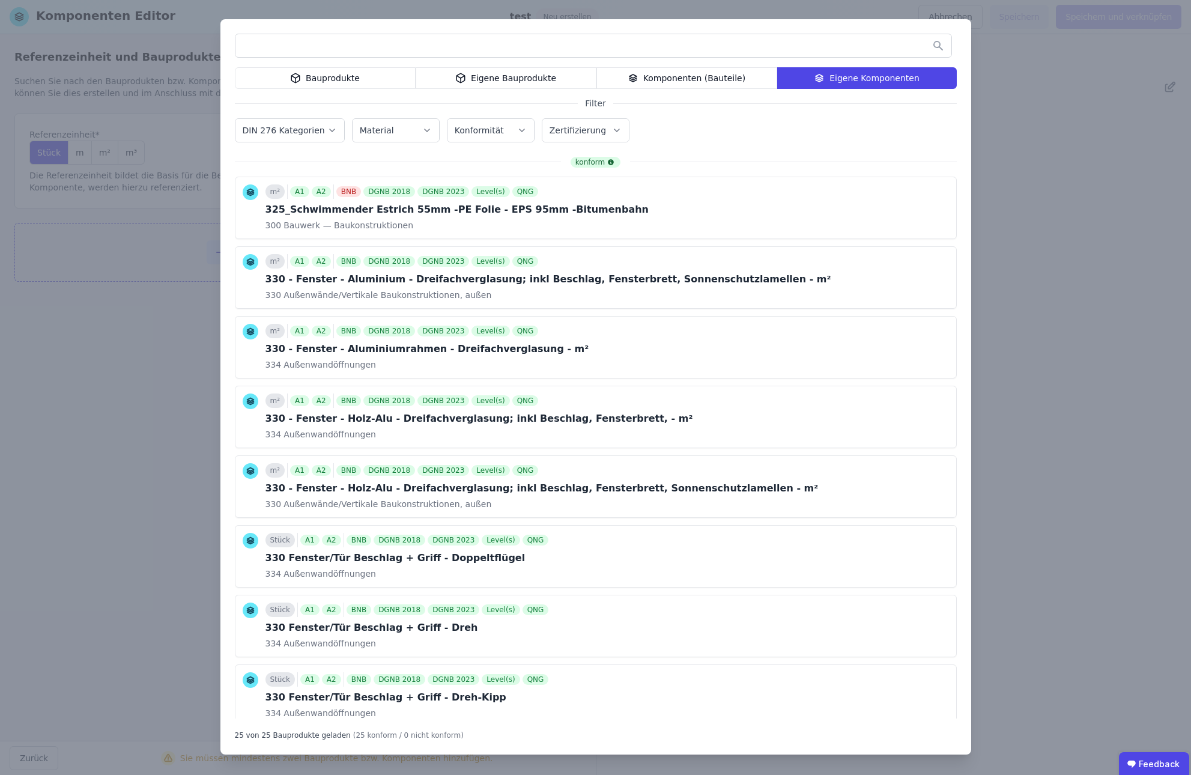
click at [0, 0] on button "Komponente hinzufügen" at bounding box center [0, 0] width 0 height 0
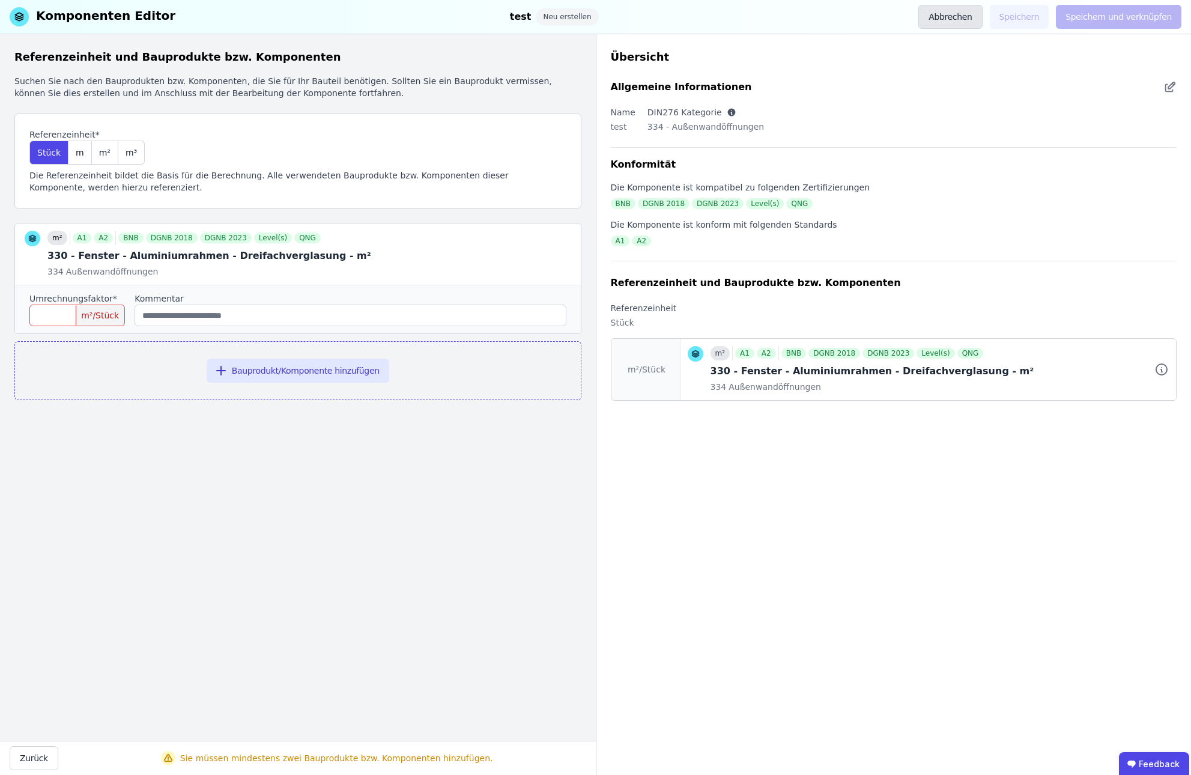
click at [654, 11] on button "Abbrechen" at bounding box center [950, 17] width 64 height 24
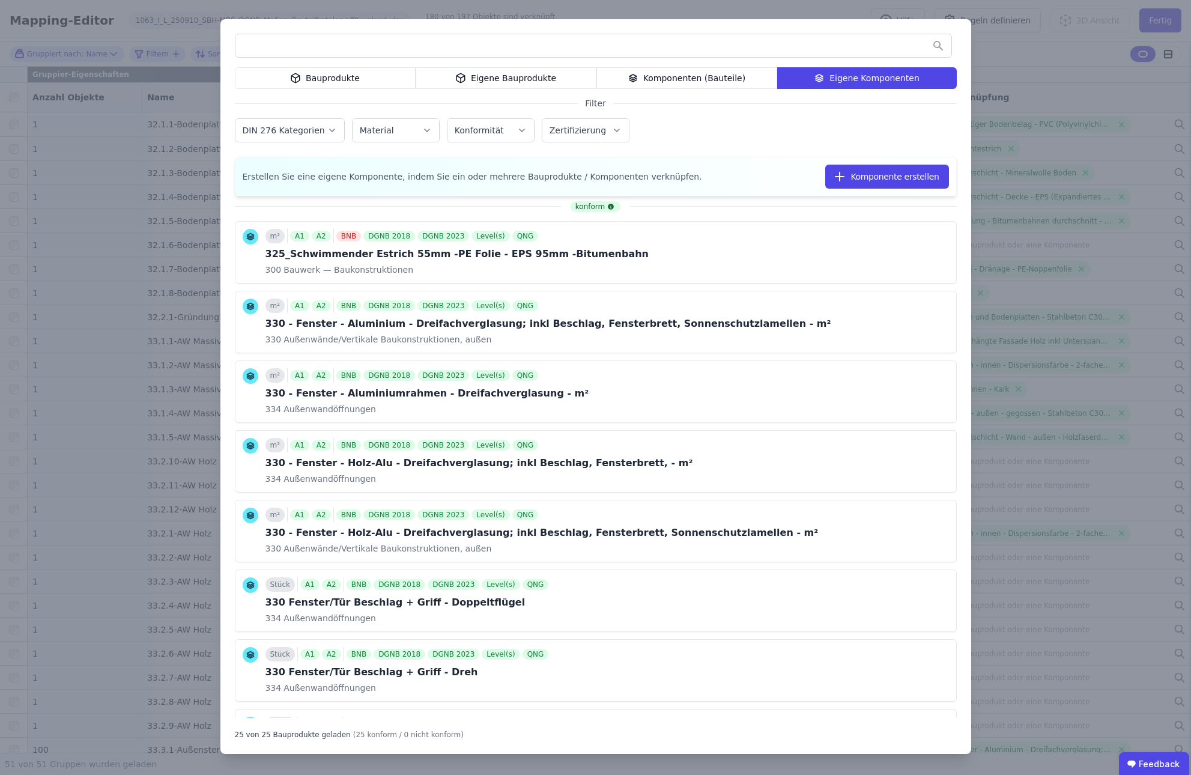
click at [654, 50] on div "Bauprodukte Eigene Bauprodukte Komponenten (Bauteile) Eigene Komponenten Filter…" at bounding box center [595, 387] width 1191 height 775
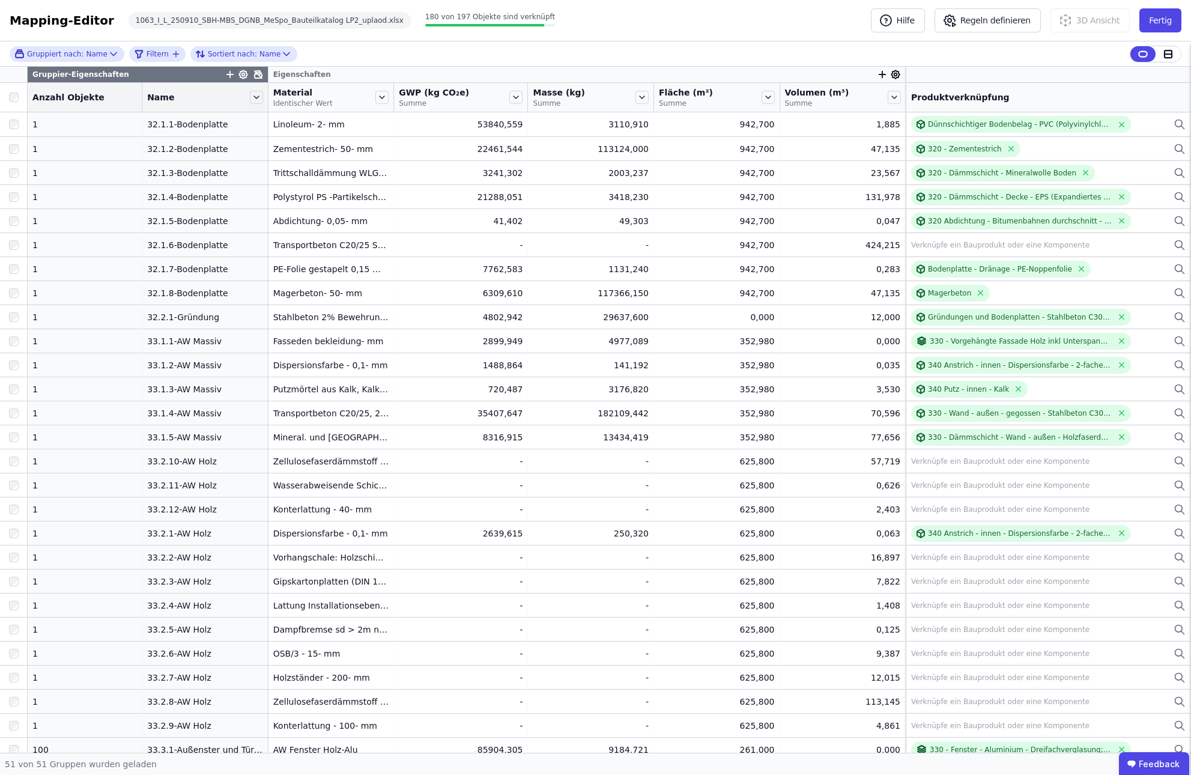
click at [654, 75] on icon "button" at bounding box center [882, 74] width 0 height 7
click at [654, 107] on input "text" at bounding box center [937, 105] width 89 height 22
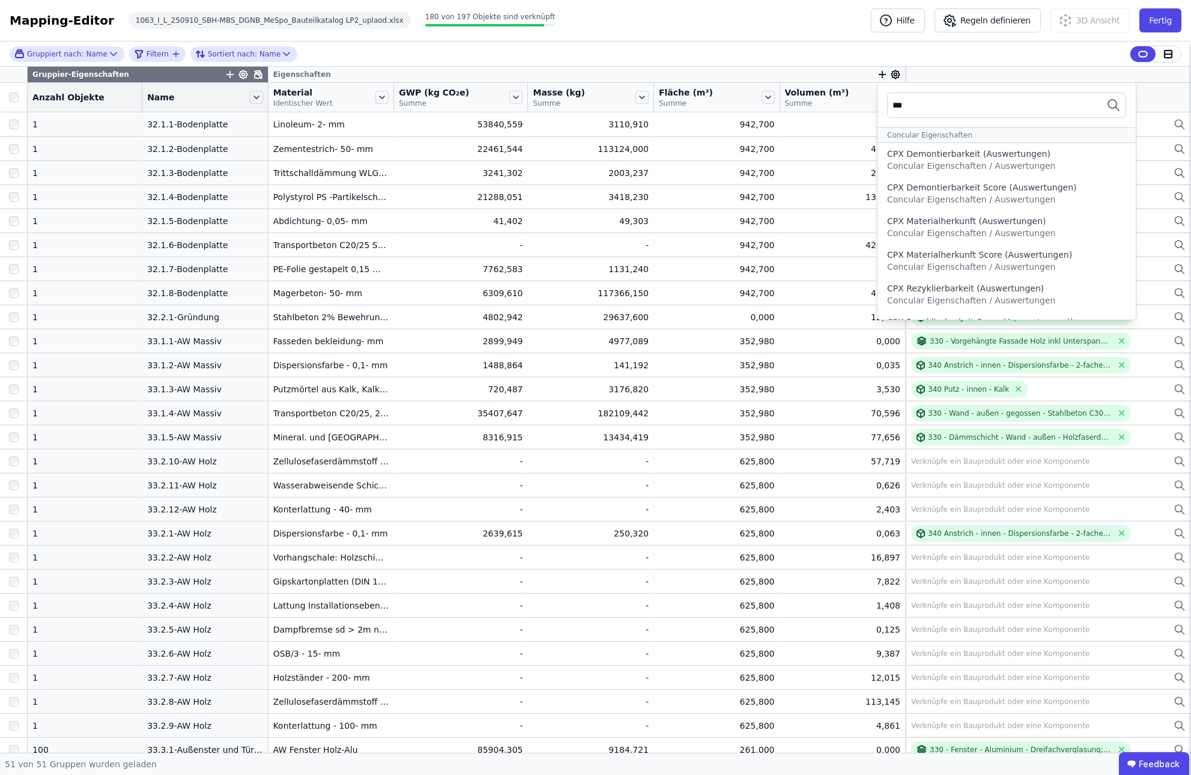
type input "***"
click at [654, 54] on div "Gruppiert nach: Name Filtern Sortiert nach: Name" at bounding box center [595, 53] width 1191 height 25
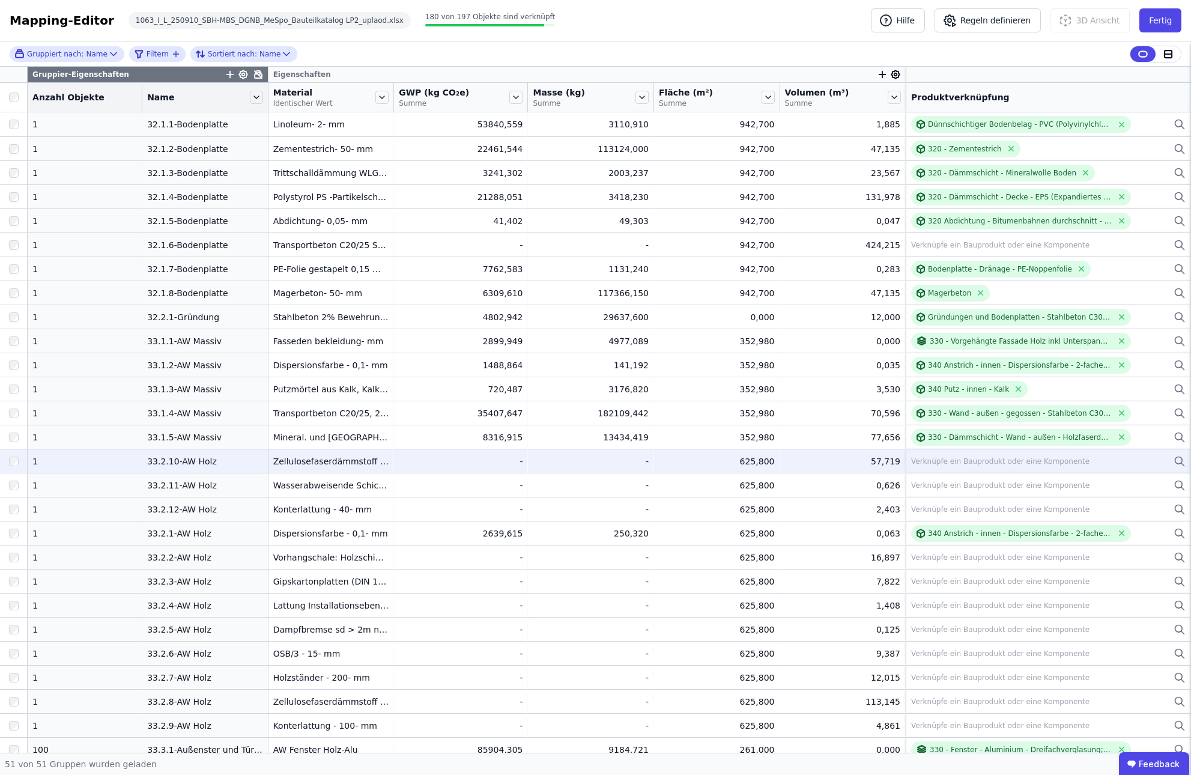
click at [654, 465] on div "Verknüpfe ein Bauprodukt oder eine Komponente" at bounding box center [1000, 461] width 178 height 10
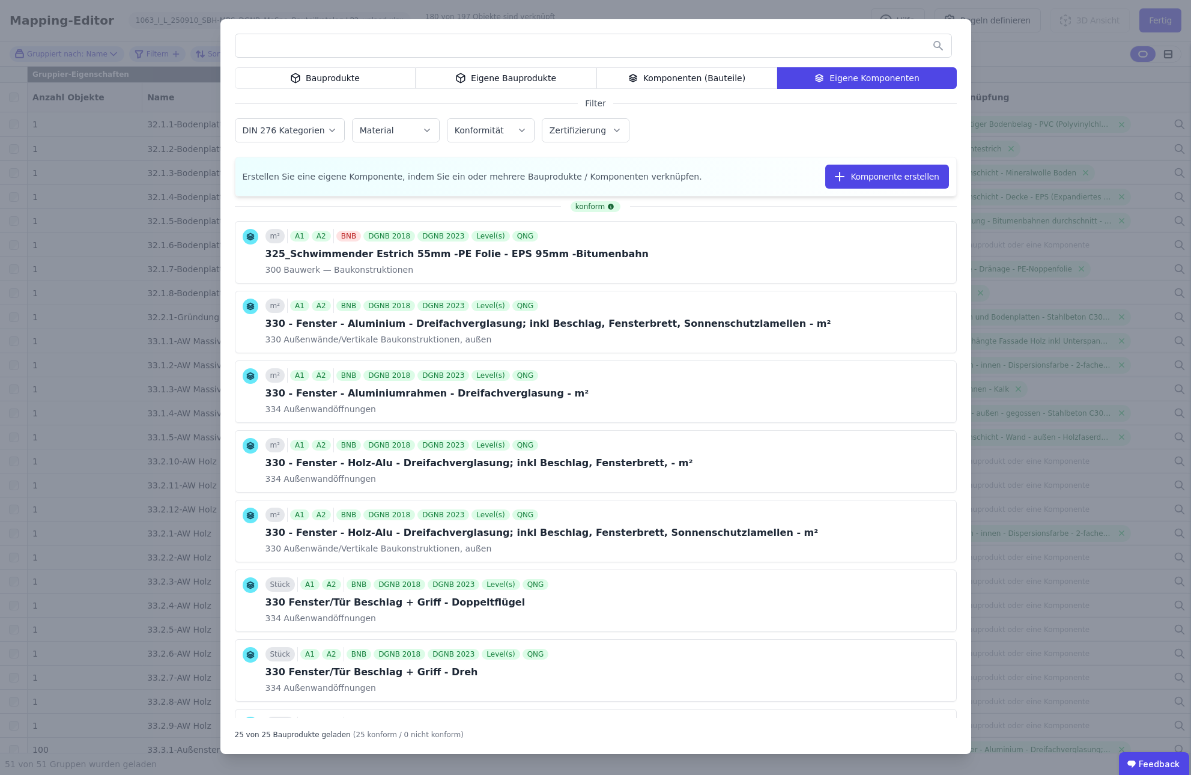
click at [425, 52] on input "text" at bounding box center [593, 46] width 716 height 22
click at [654, 77] on div "Komponenten (Bauteile)" at bounding box center [686, 78] width 181 height 22
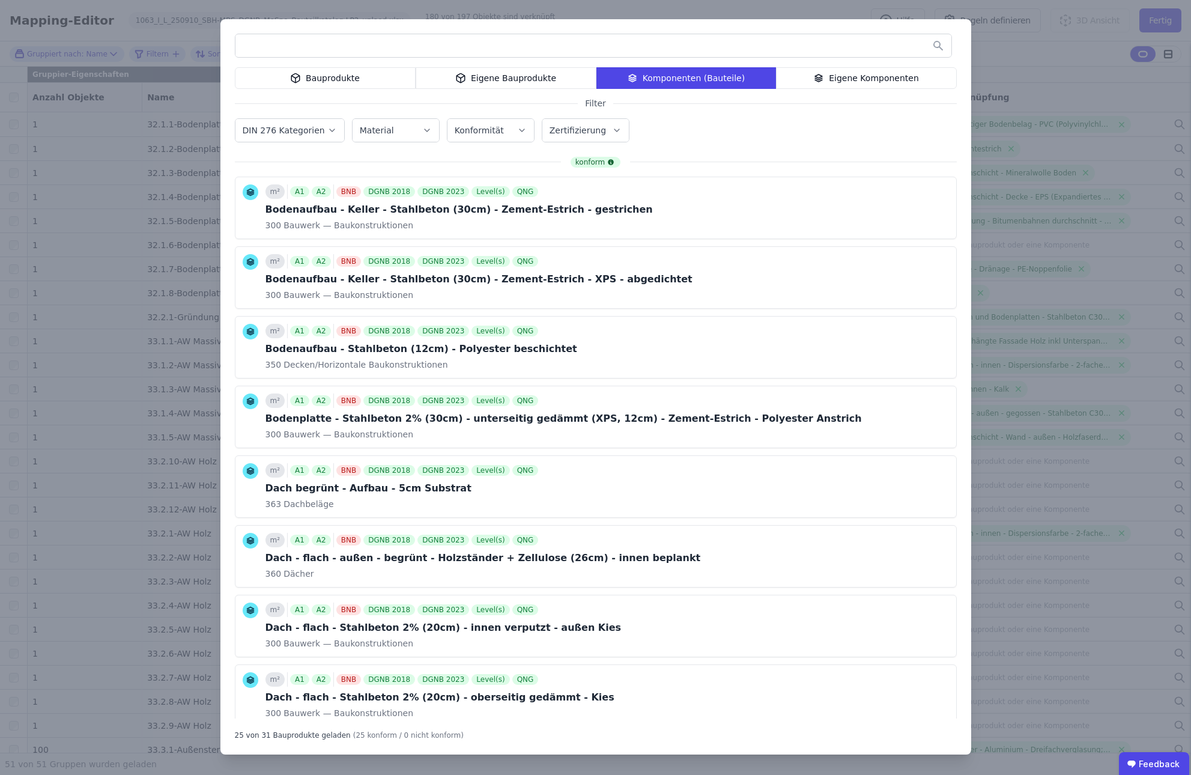
click at [327, 133] on icon "button" at bounding box center [332, 130] width 10 height 12
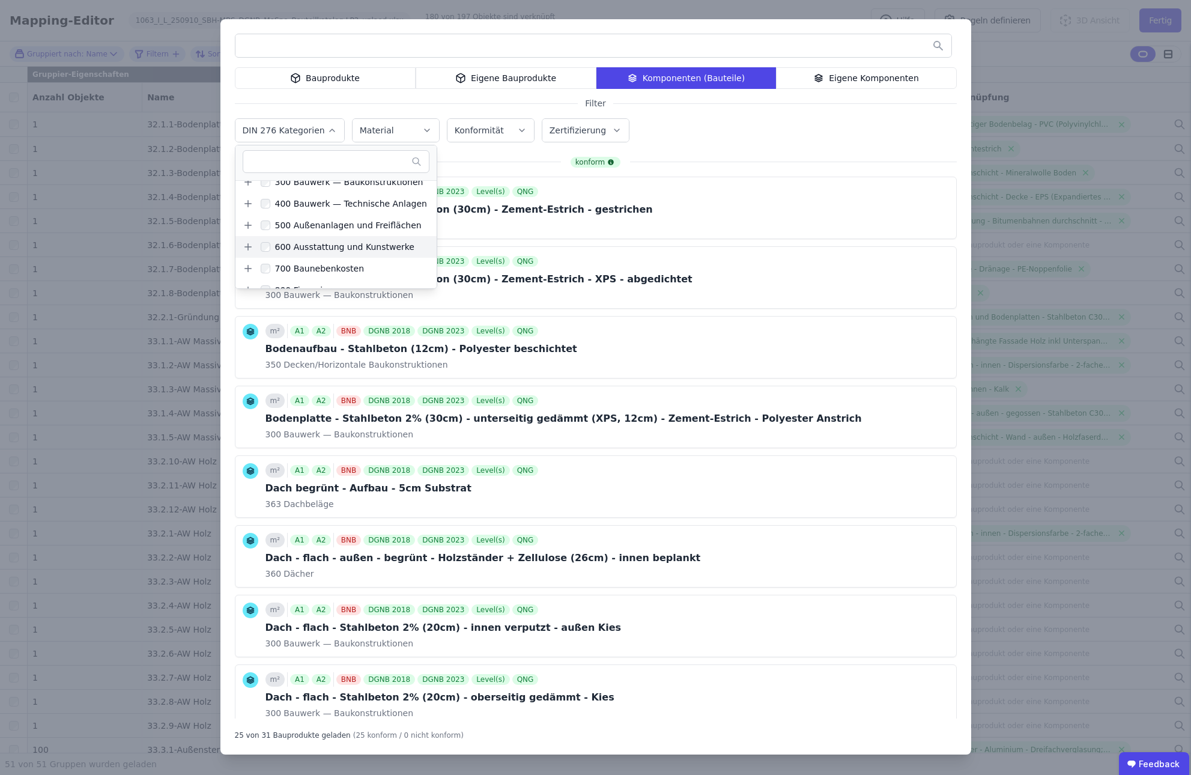
scroll to position [65, 0]
click at [247, 196] on div "400 Bauwerk — Technische Anlagen" at bounding box center [335, 191] width 201 height 22
click at [246, 236] on icon at bounding box center [248, 234] width 11 height 11
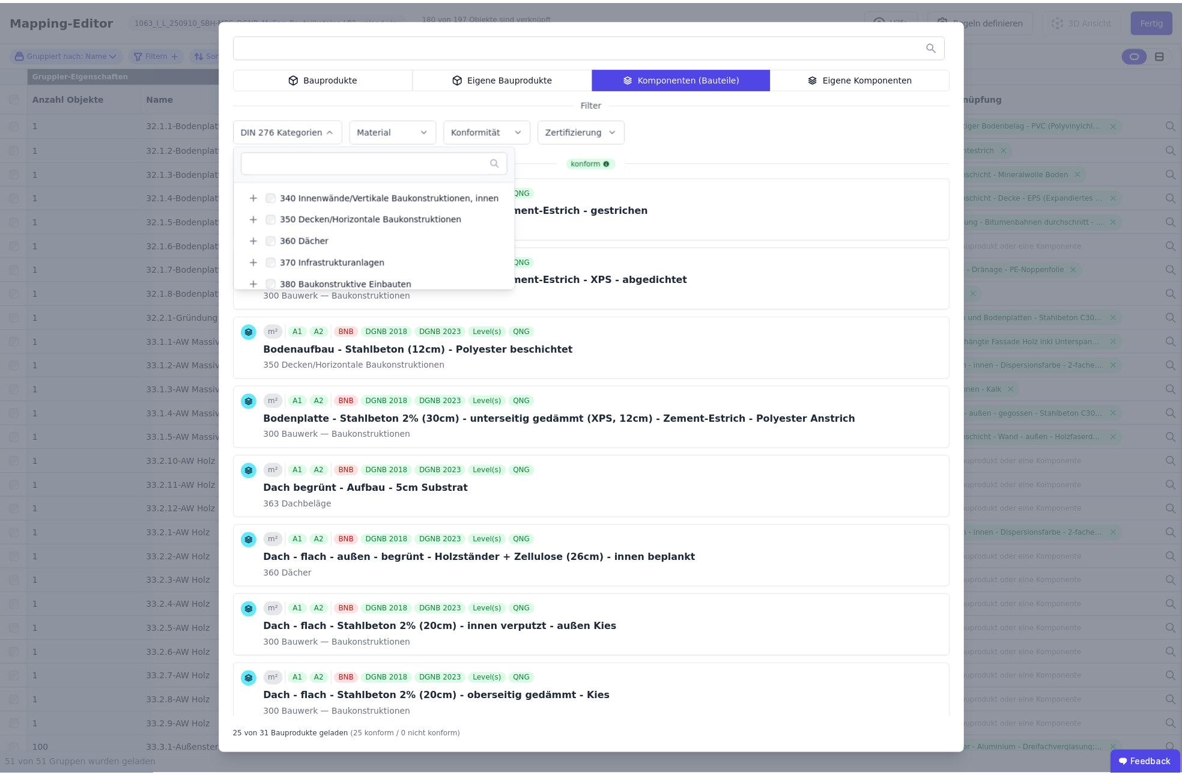
scroll to position [152, 0]
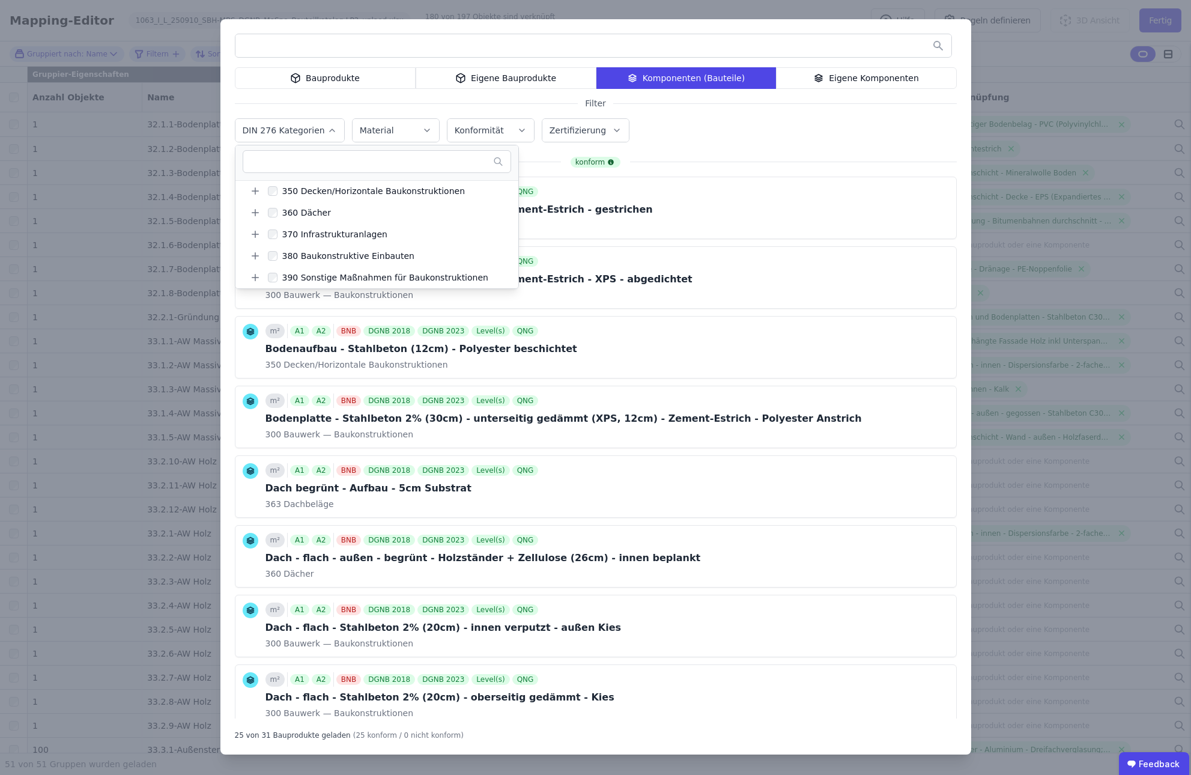
click at [654, 130] on div "DIN 276 Kategorien 100 Grundstück 200 Vorbereitende Maßnahmen 300 Bauwerk — Bau…" at bounding box center [596, 131] width 722 height 31
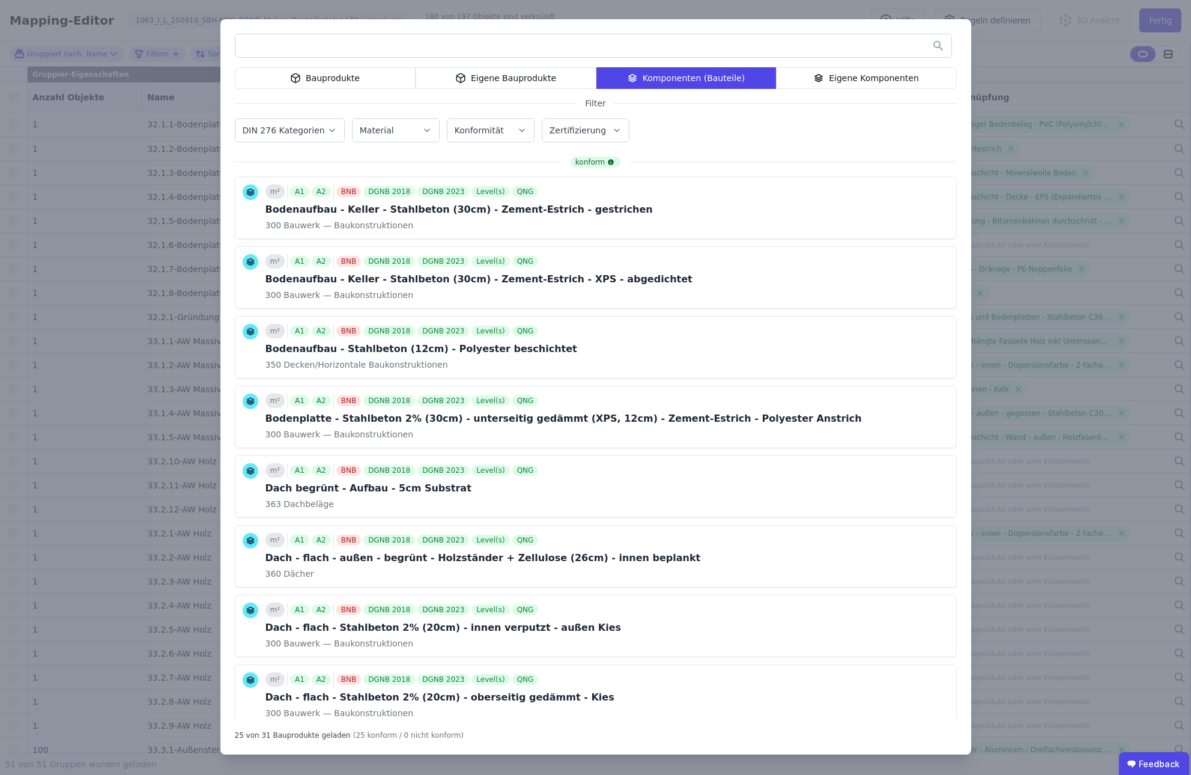
click at [654, 53] on div "Bauprodukte Eigene Bauprodukte Komponenten (Bauteile) Eigene Komponenten Filter…" at bounding box center [595, 387] width 1191 height 775
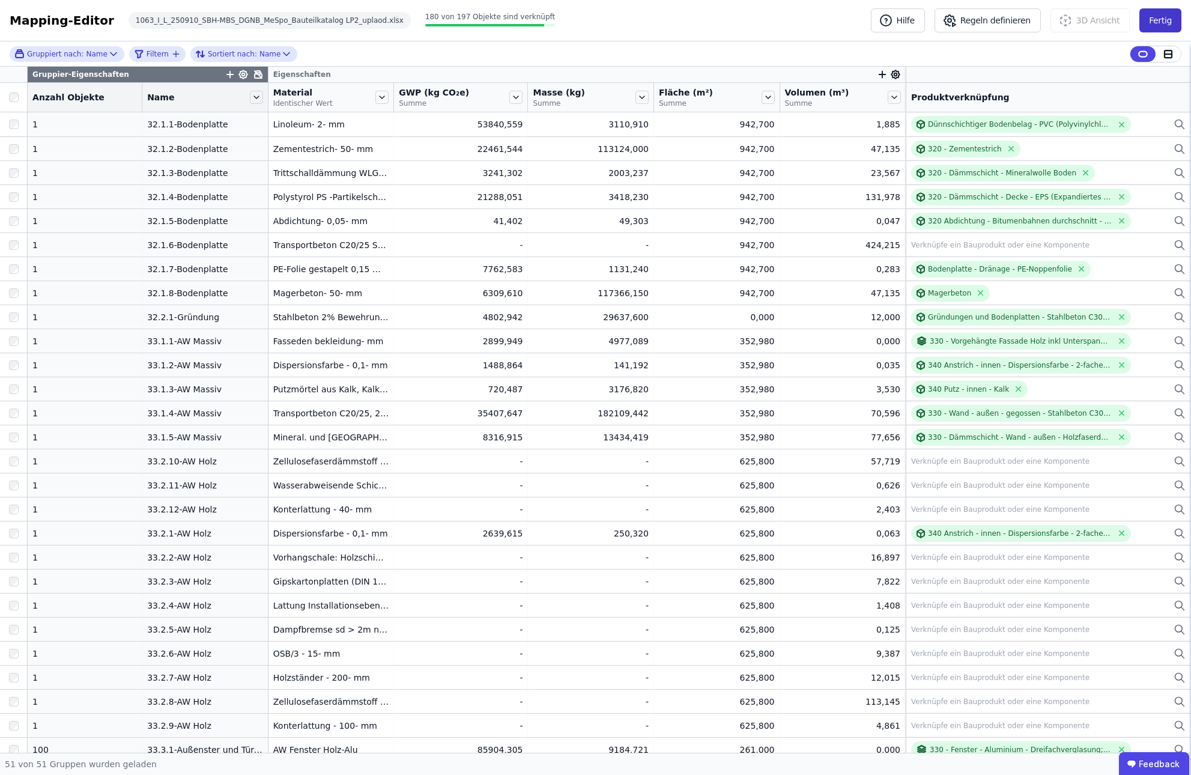
click at [654, 19] on button "Fertig" at bounding box center [1160, 20] width 42 height 24
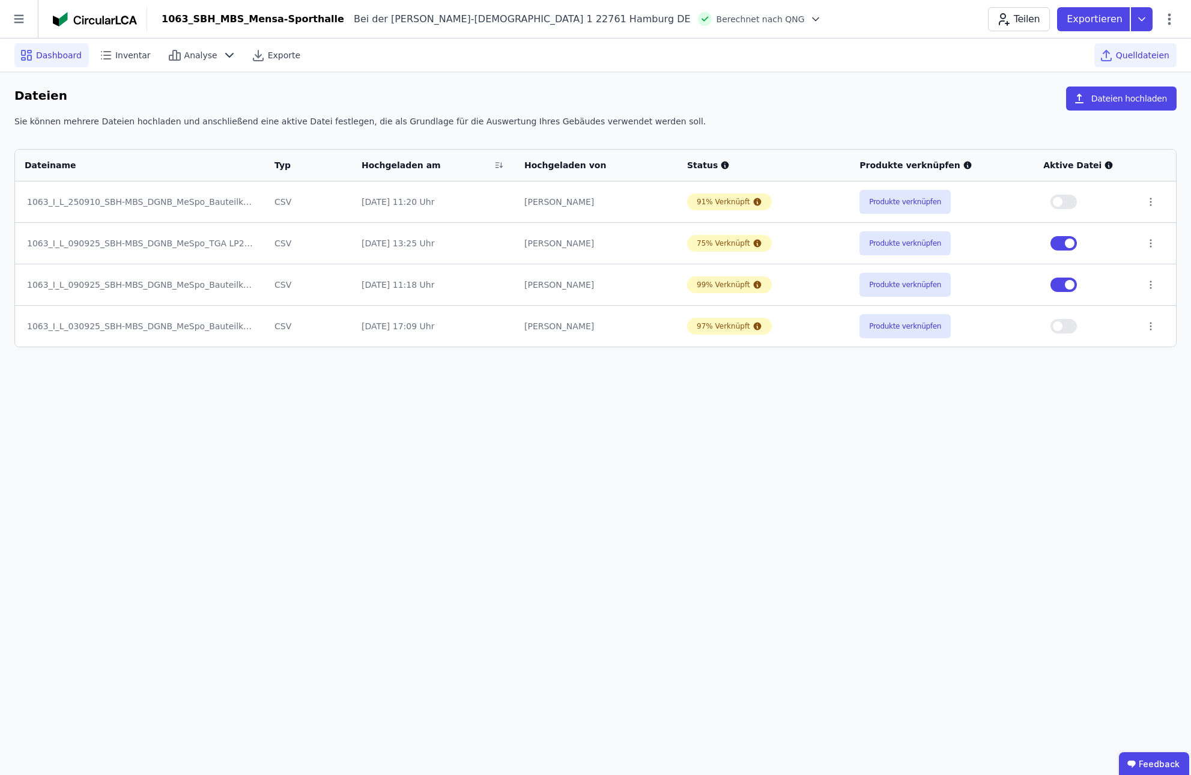
click at [45, 55] on span "Dashboard" at bounding box center [59, 55] width 46 height 12
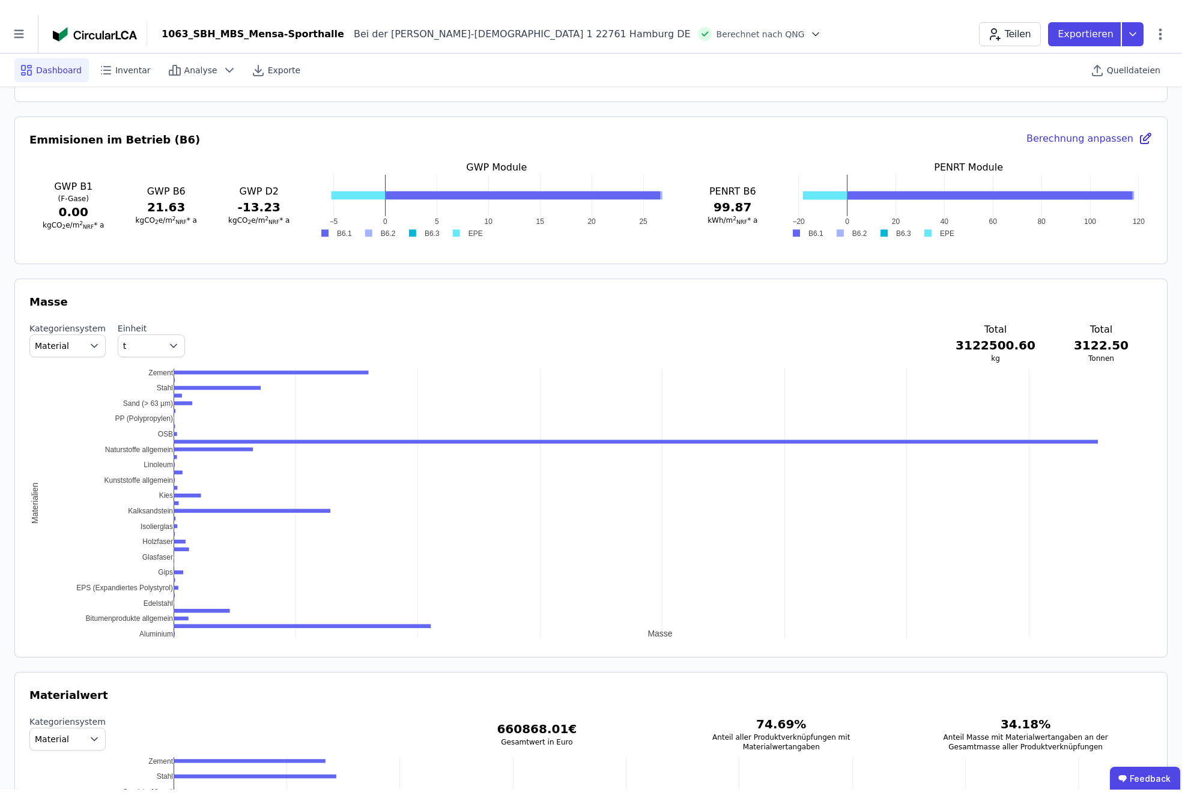
scroll to position [1201, 0]
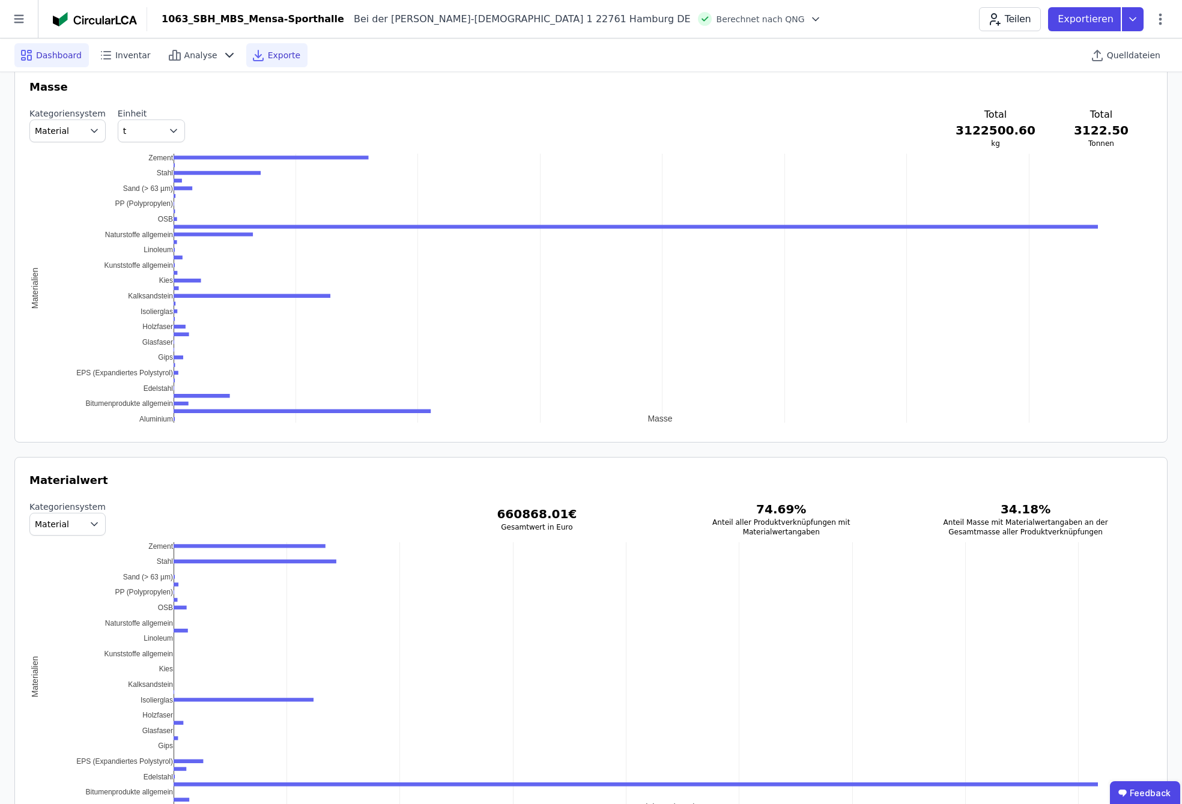
click at [275, 53] on span "Exporte" at bounding box center [284, 55] width 32 height 12
